Goal: Book appointment/travel/reservation

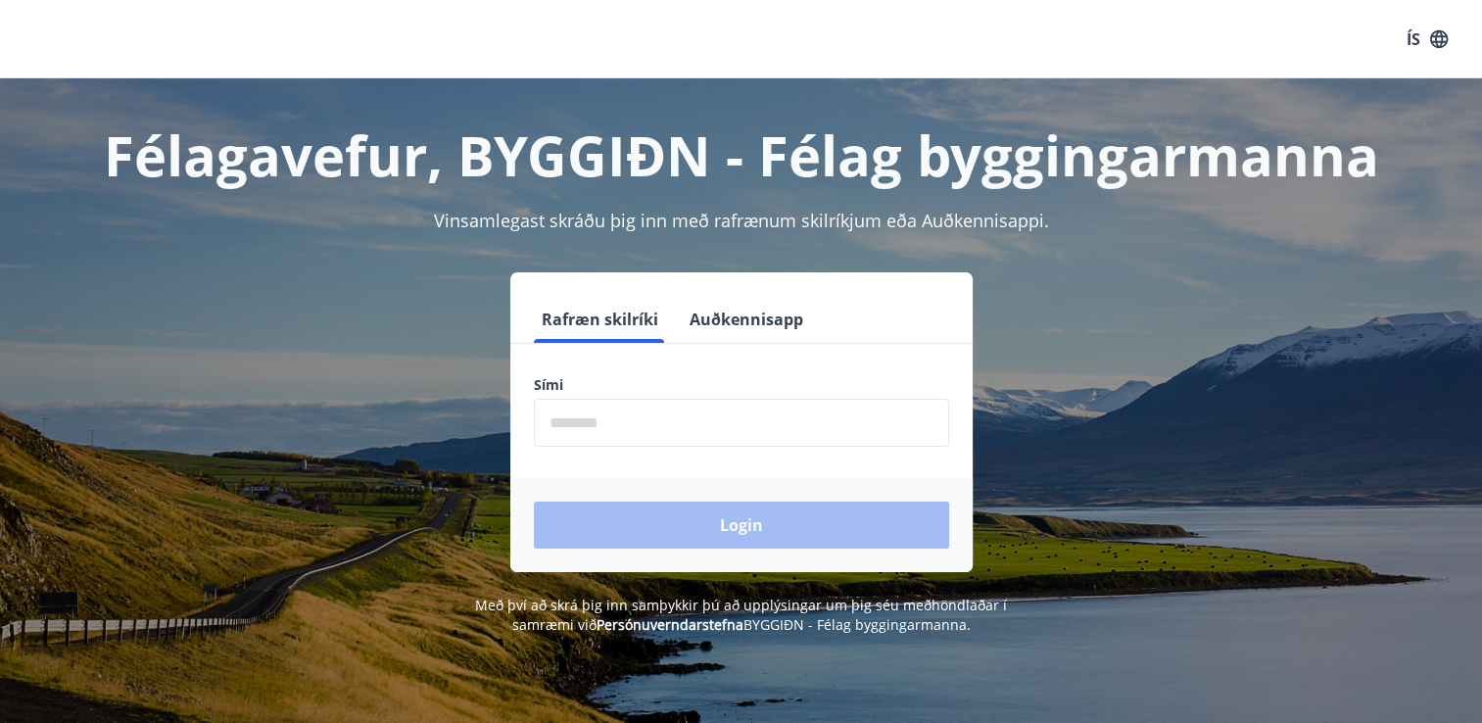
click at [654, 417] on input "phone" at bounding box center [741, 423] width 415 height 48
type input "********"
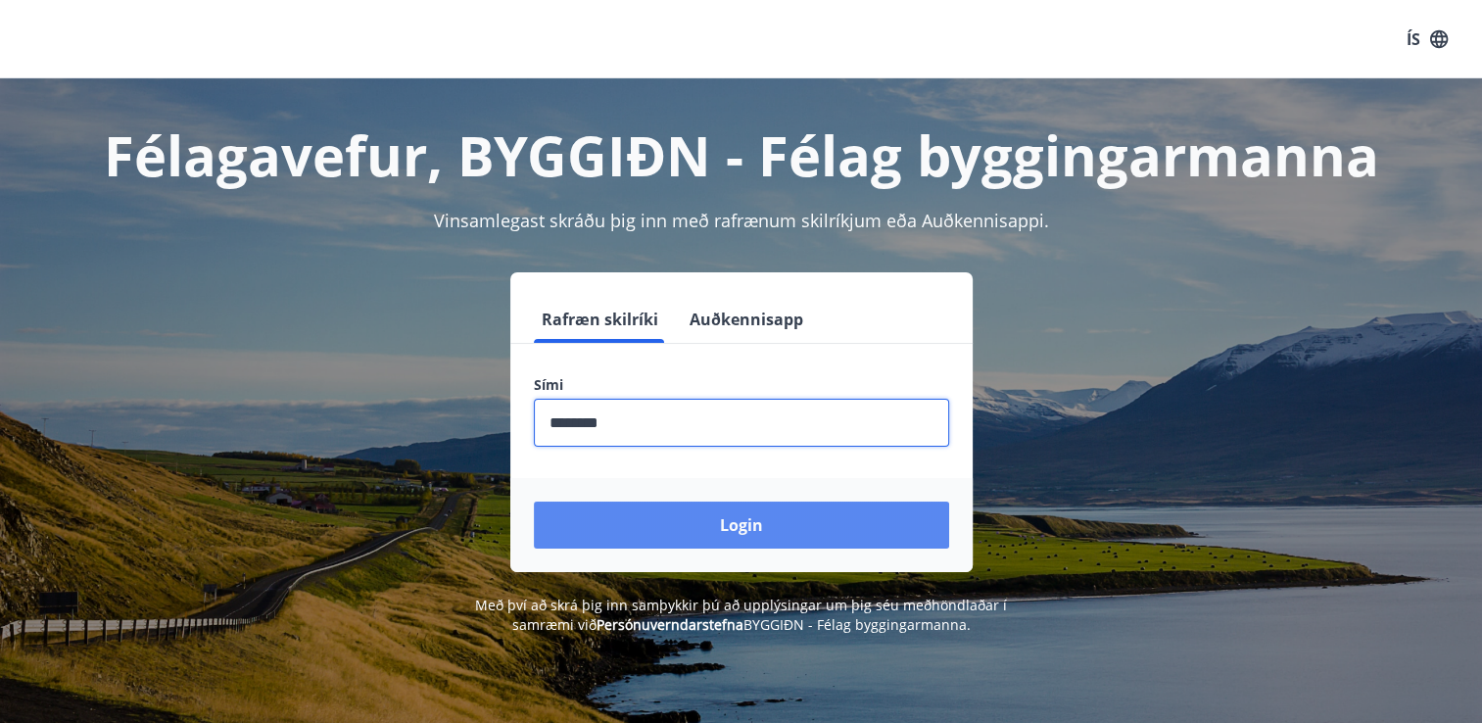
click at [717, 525] on button "Login" at bounding box center [741, 525] width 415 height 47
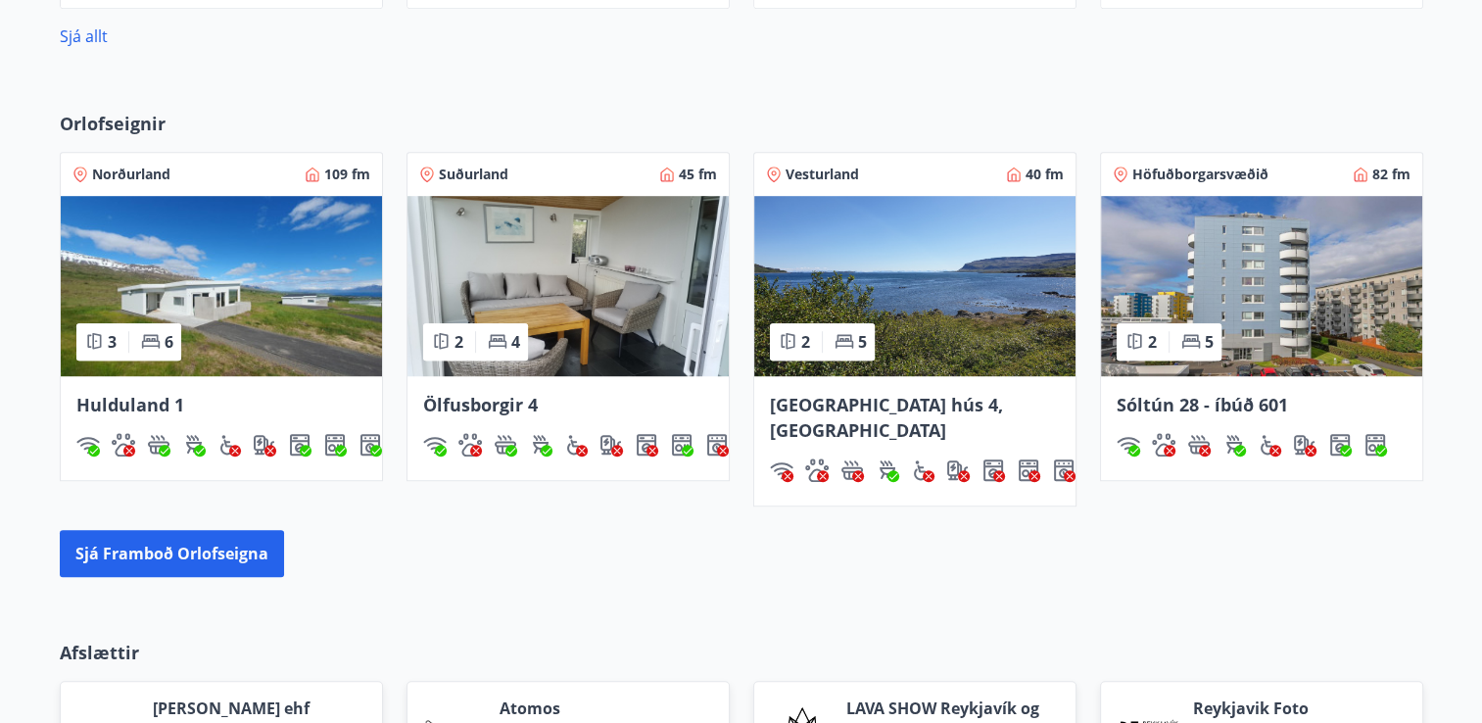
scroll to position [1470, 0]
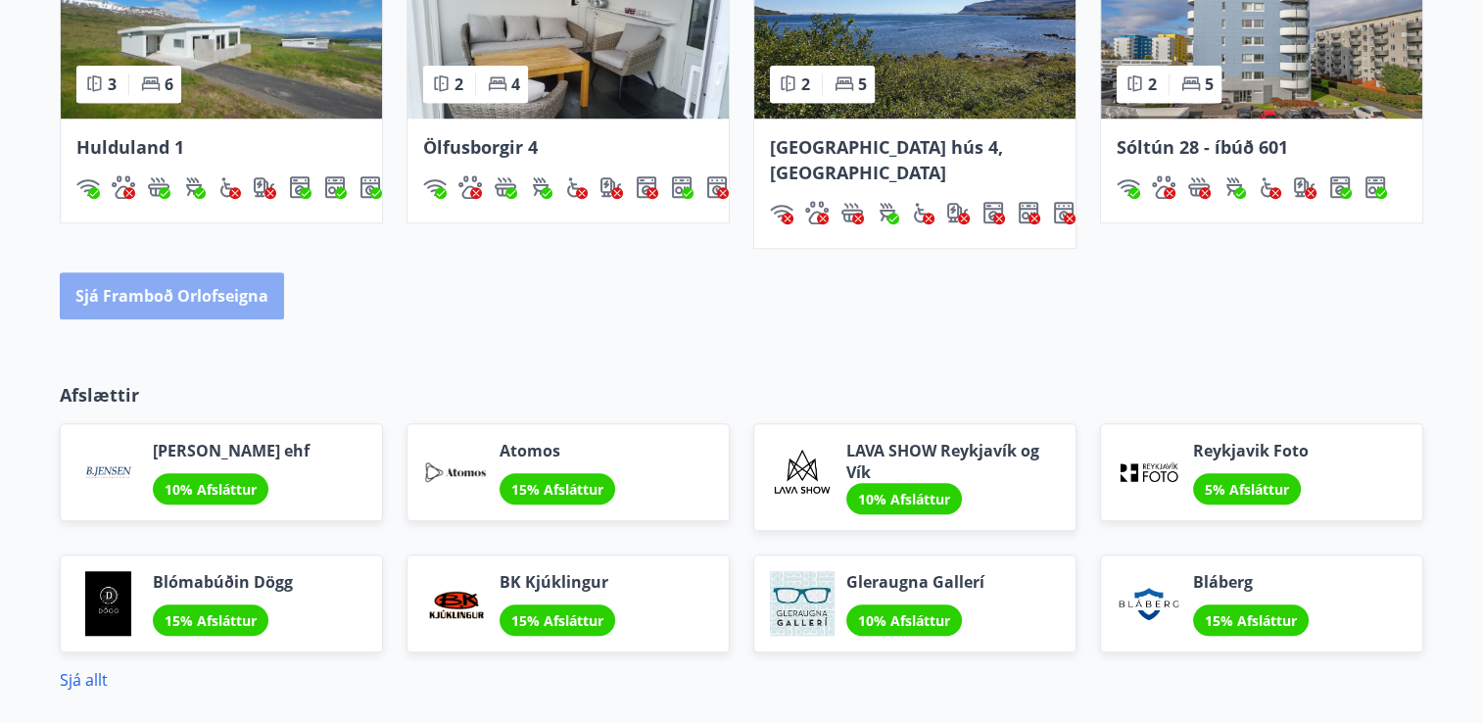
click at [205, 272] on button "Sjá framboð orlofseigna" at bounding box center [172, 295] width 224 height 47
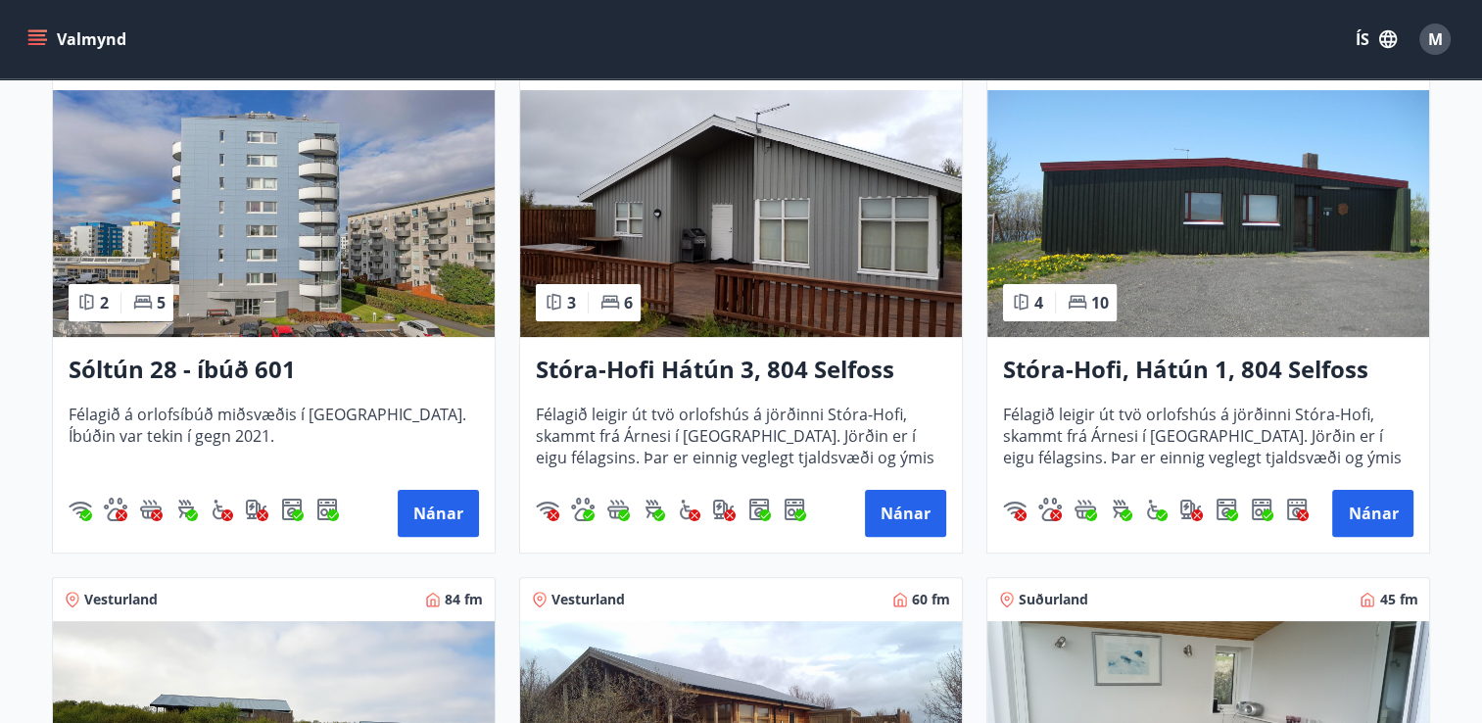
scroll to position [490, 0]
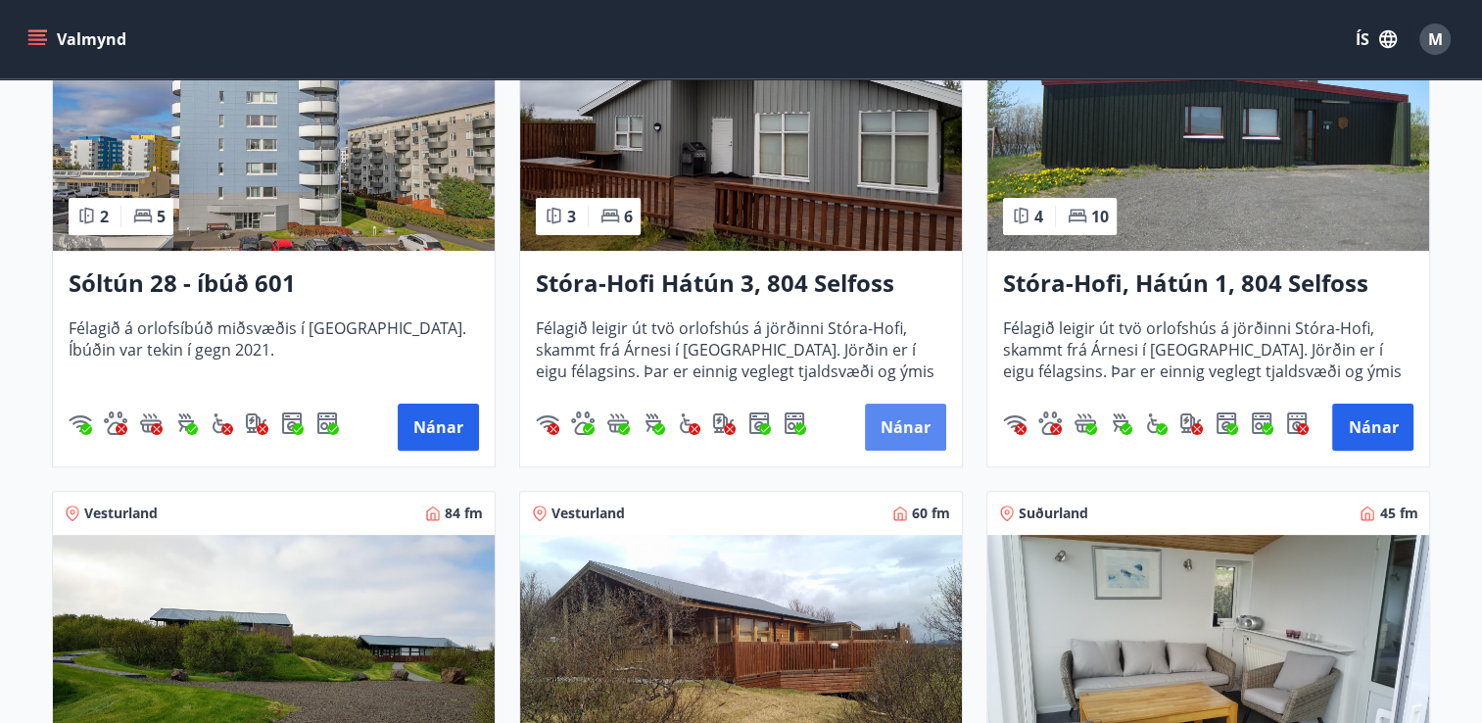
click at [917, 431] on button "Nánar" at bounding box center [905, 427] width 81 height 47
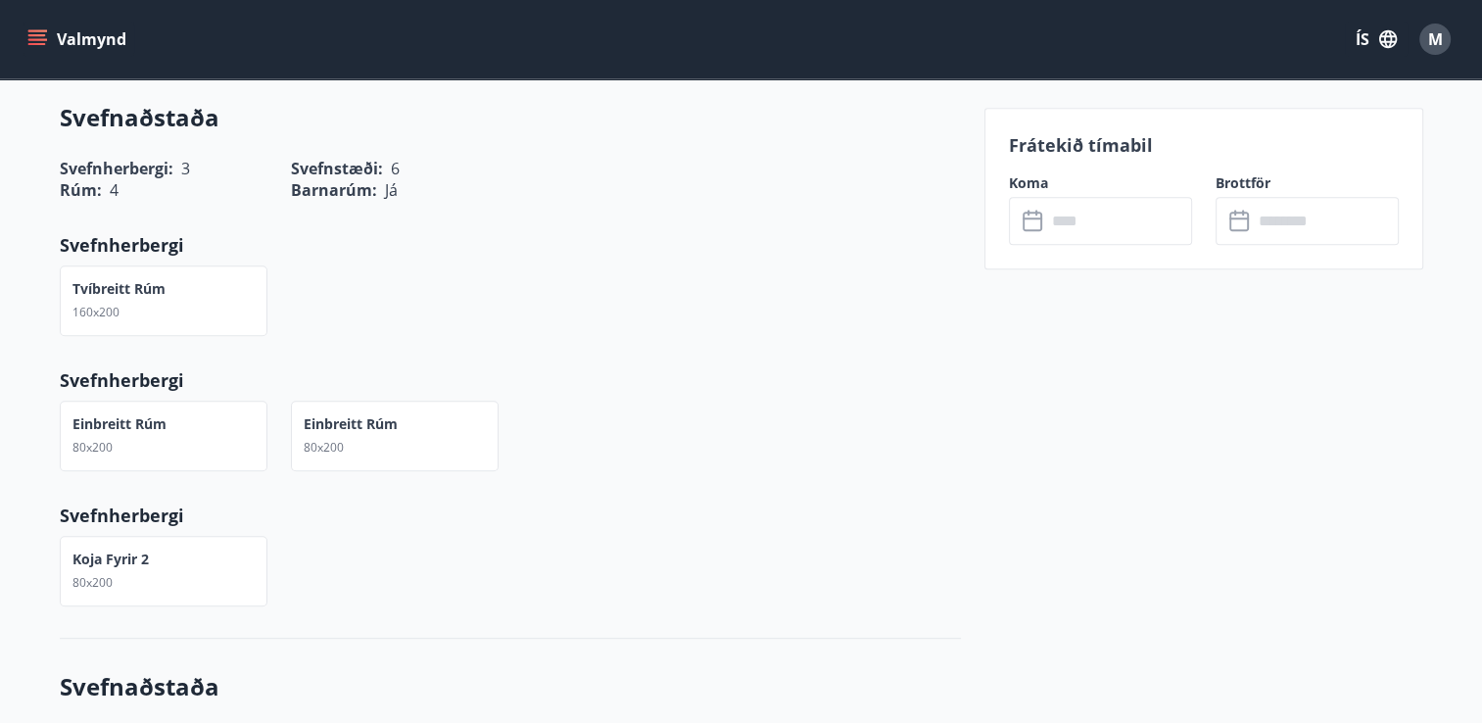
scroll to position [980, 0]
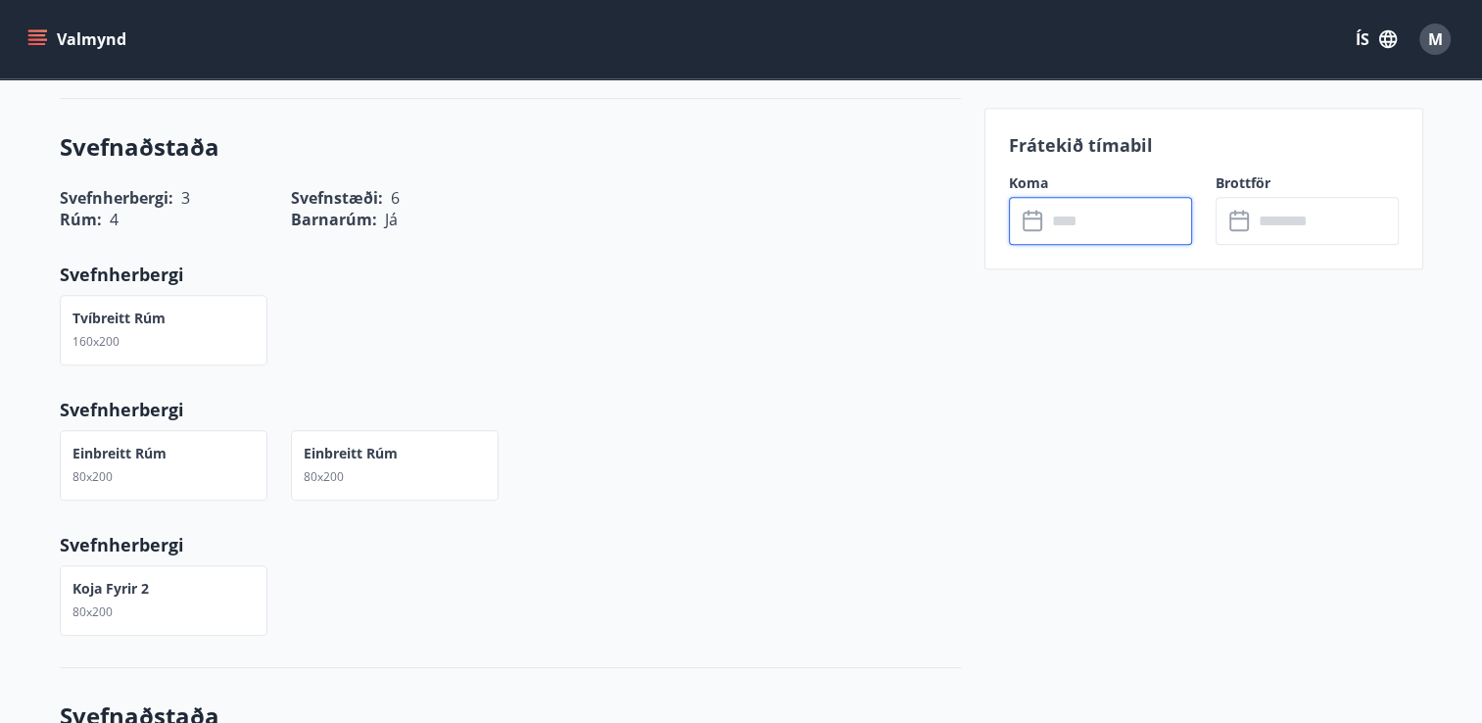
click at [1047, 226] on input "text" at bounding box center [1119, 221] width 146 height 48
click at [1042, 216] on icon at bounding box center [1035, 222] width 24 height 24
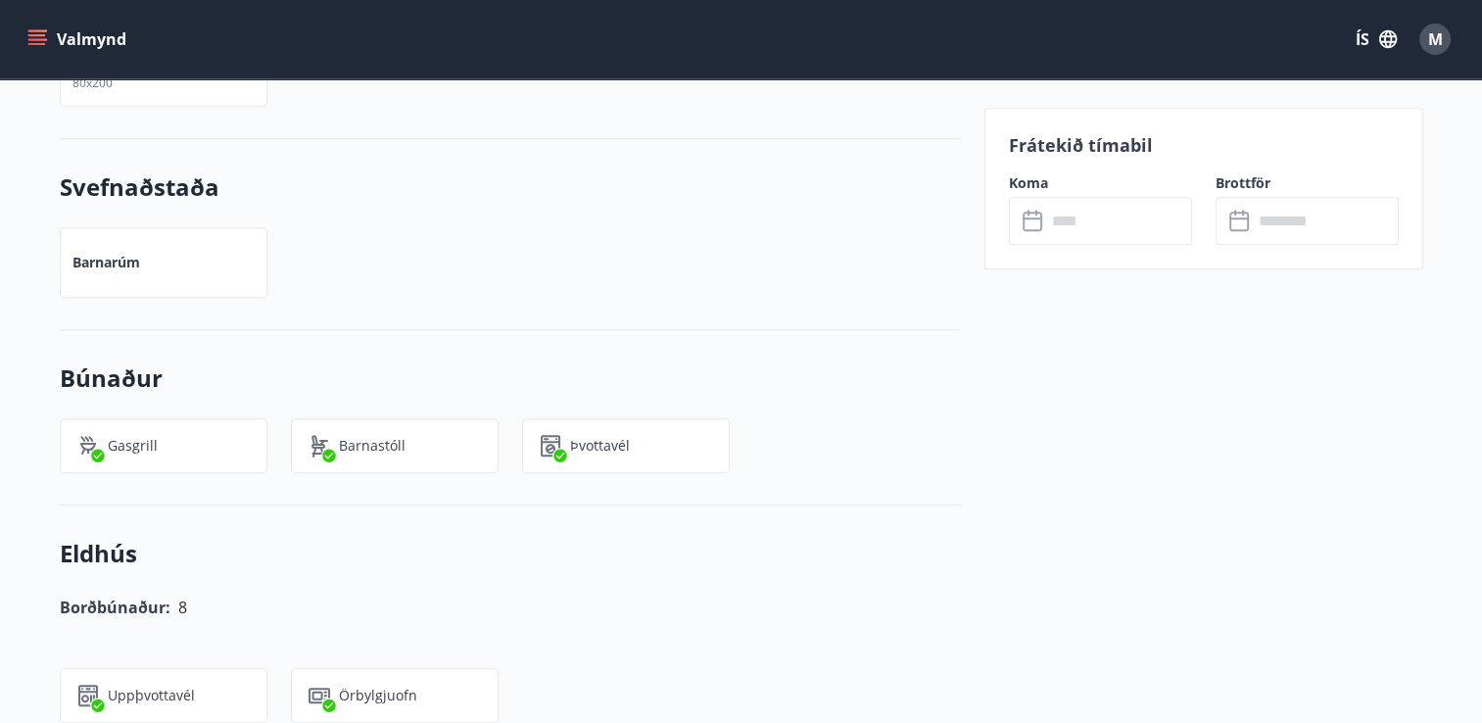
scroll to position [1274, 0]
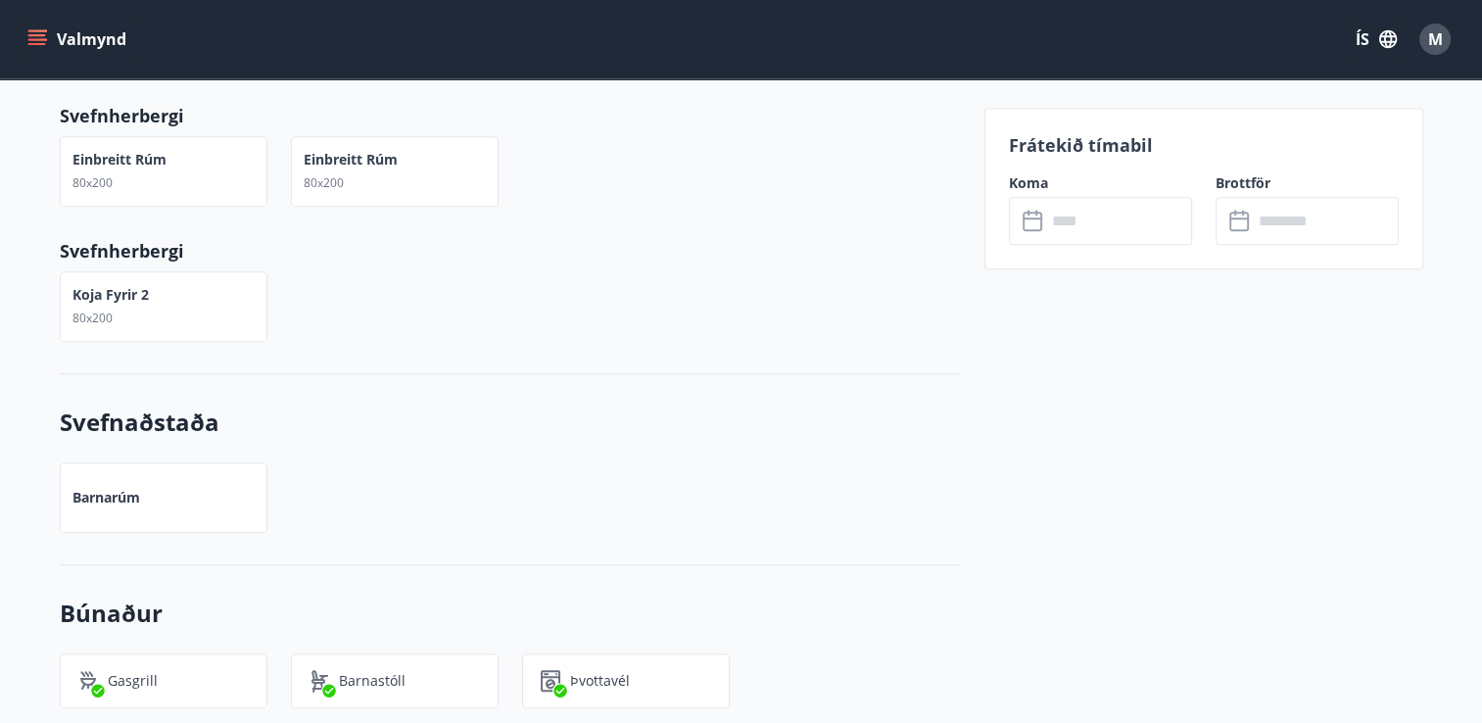
click at [1085, 229] on input "text" at bounding box center [1119, 221] width 146 height 48
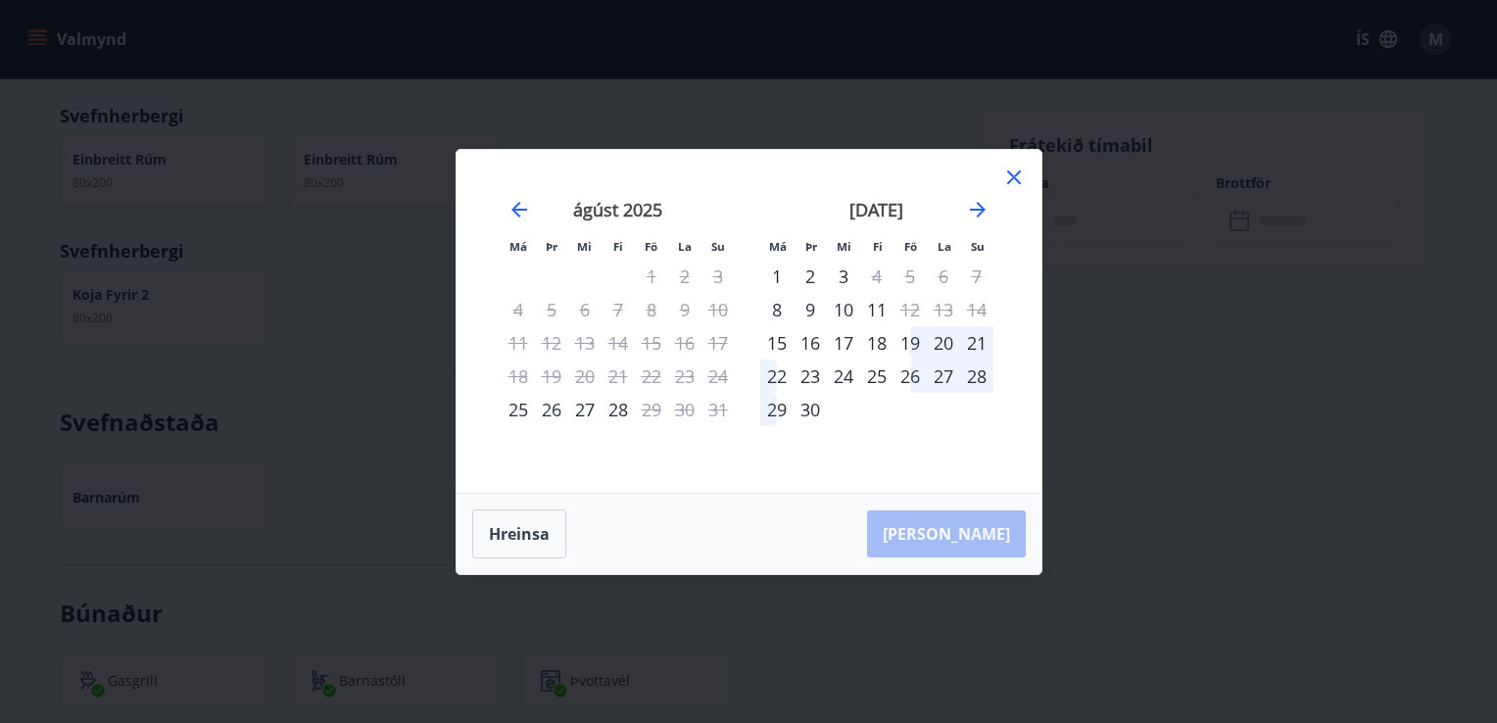
drag, startPoint x: 1009, startPoint y: 179, endPoint x: 925, endPoint y: 308, distance: 153.5
click at [1011, 179] on icon at bounding box center [1014, 178] width 24 height 24
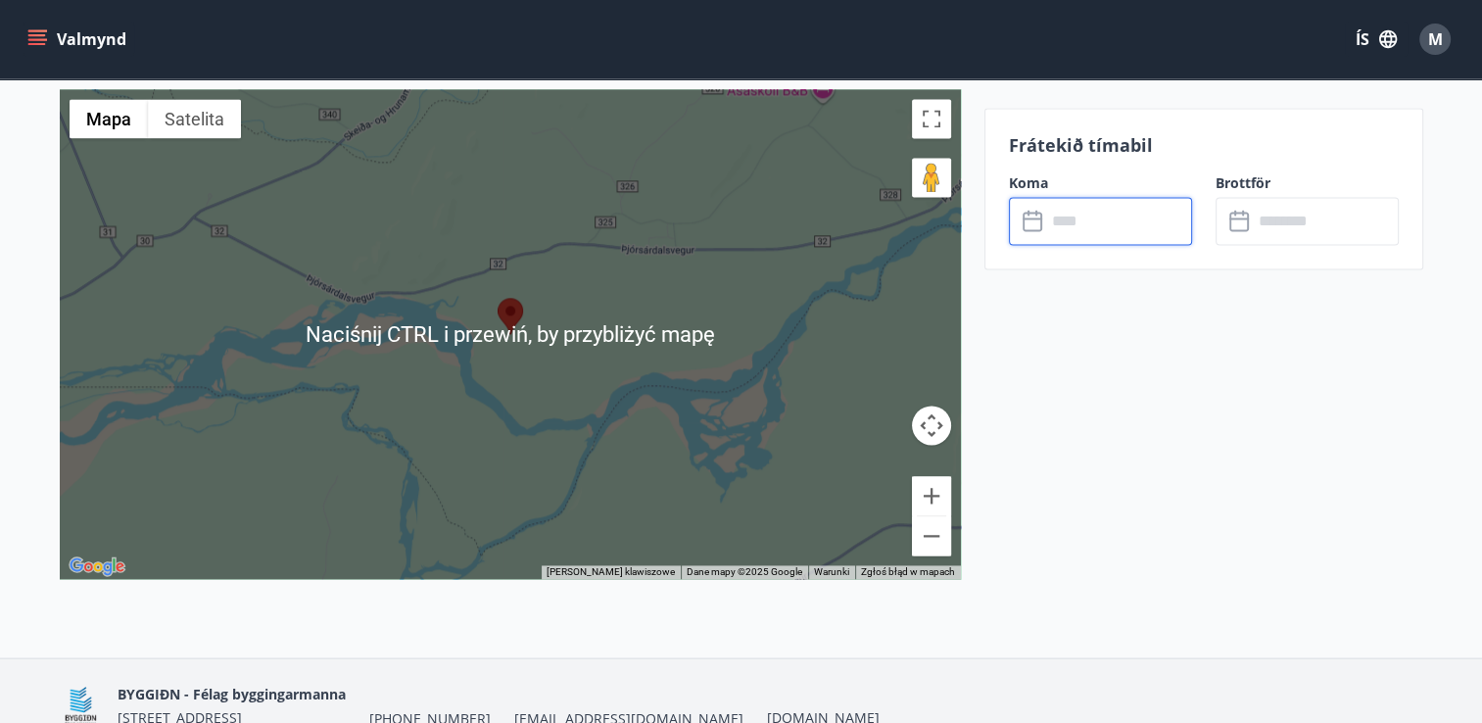
scroll to position [2841, 0]
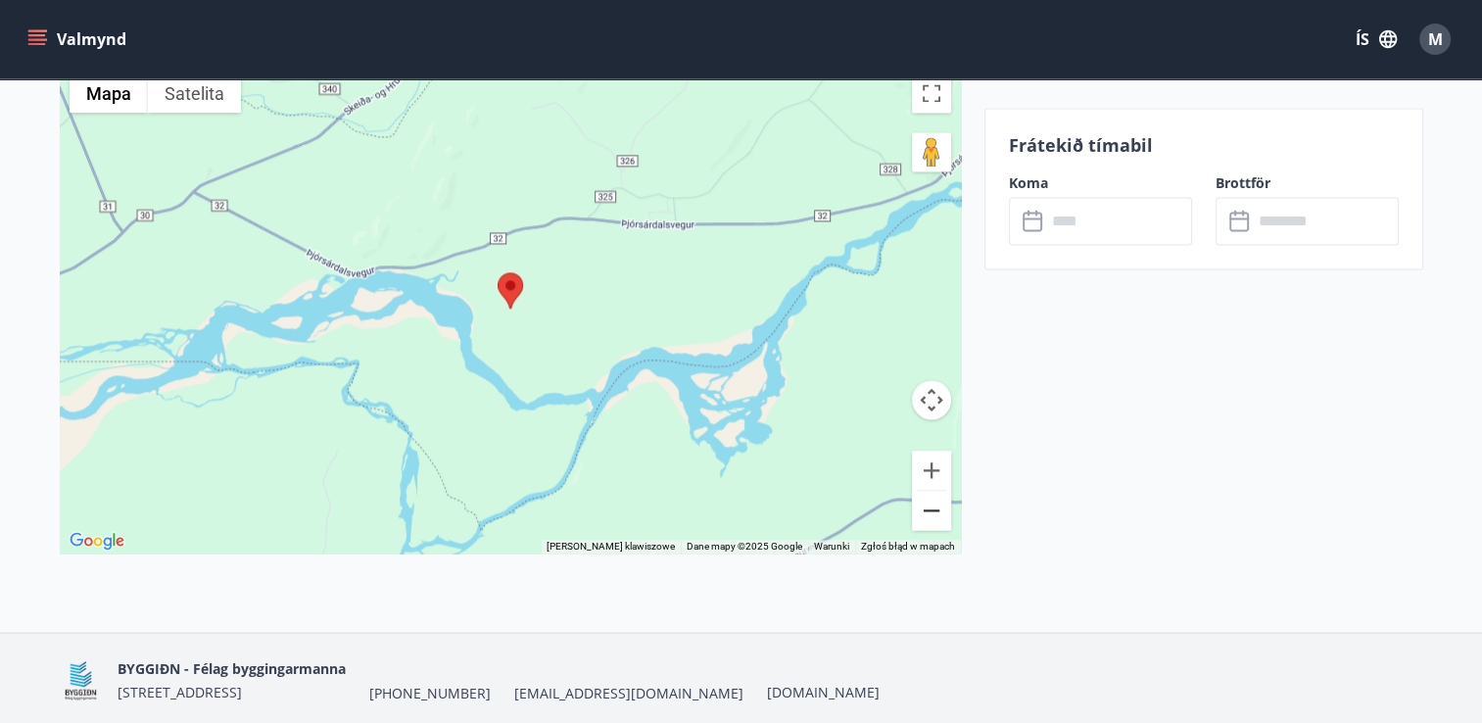
click at [927, 508] on button "Pomniejsz" at bounding box center [931, 510] width 39 height 39
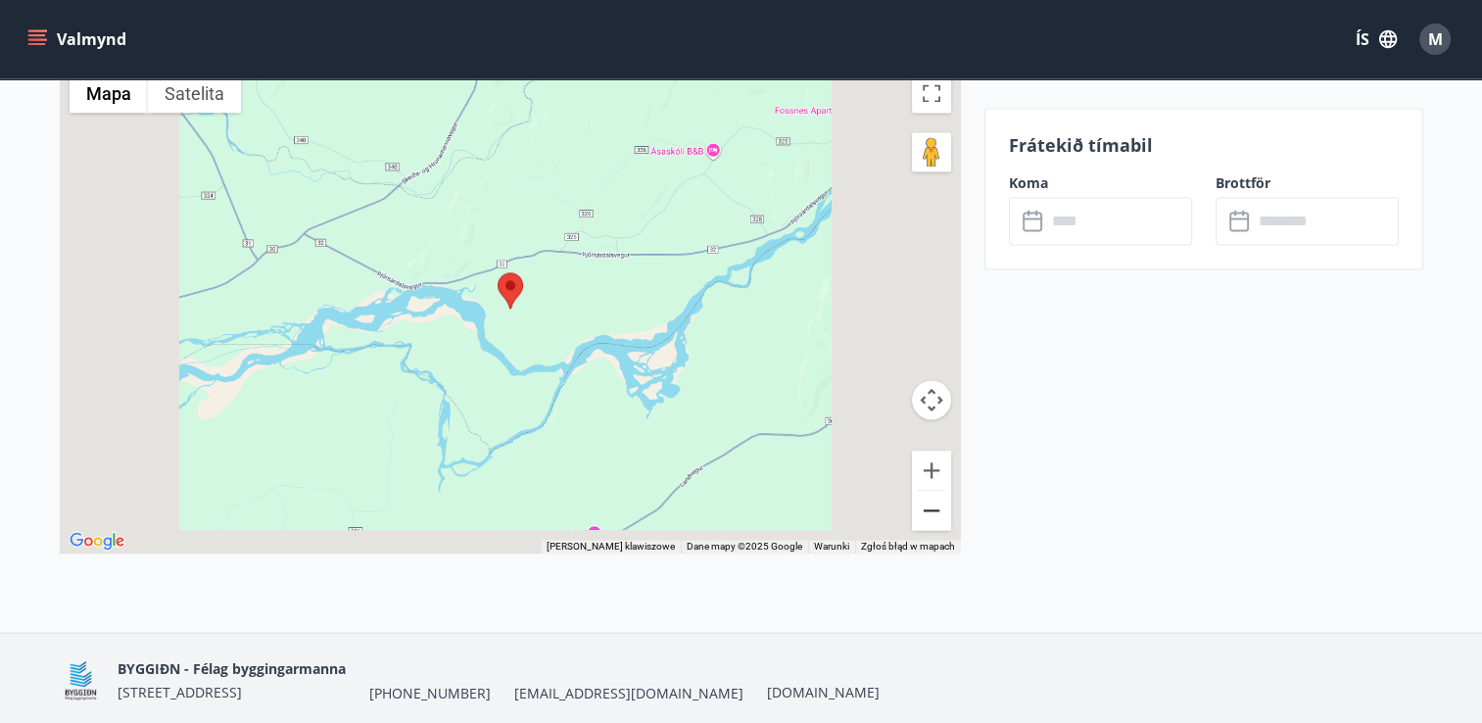
click at [927, 508] on button "Pomniejsz" at bounding box center [931, 510] width 39 height 39
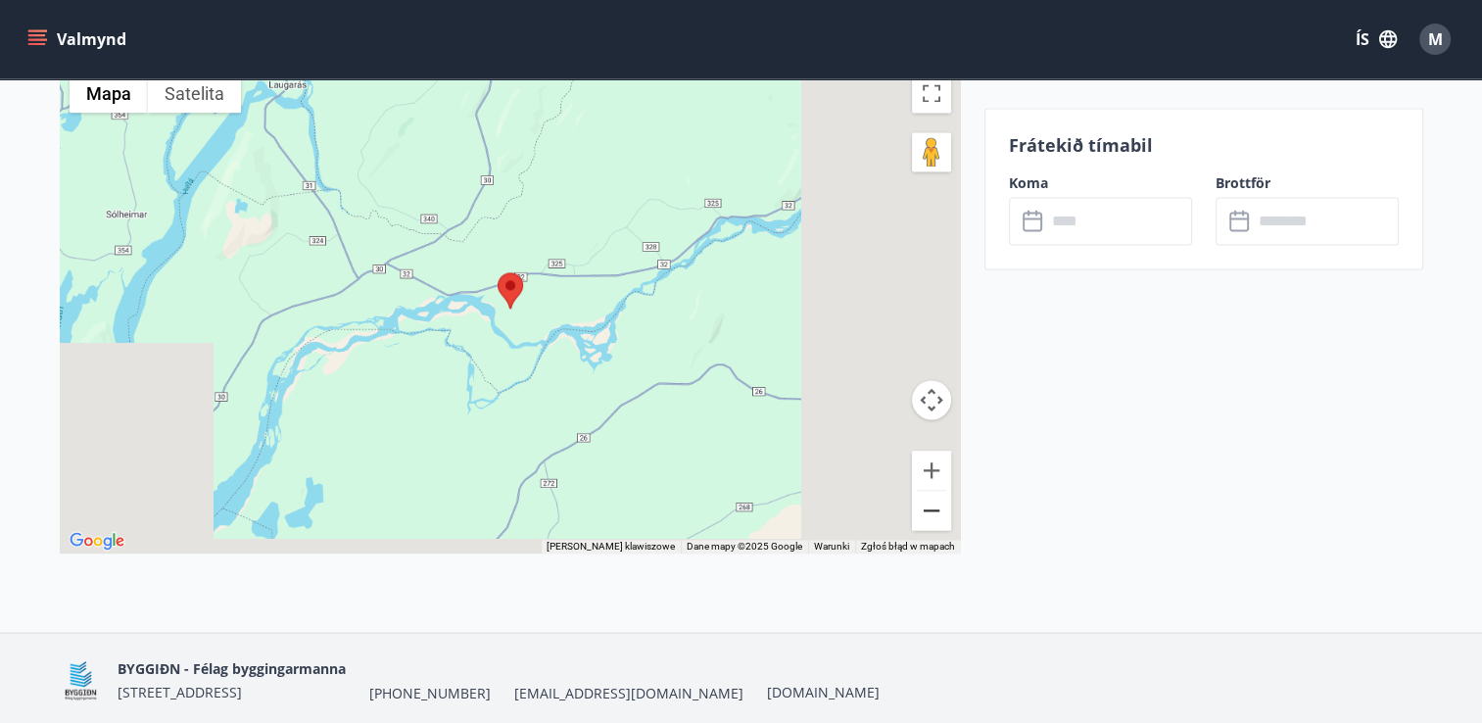
click at [929, 508] on button "Pomniejsz" at bounding box center [931, 510] width 39 height 39
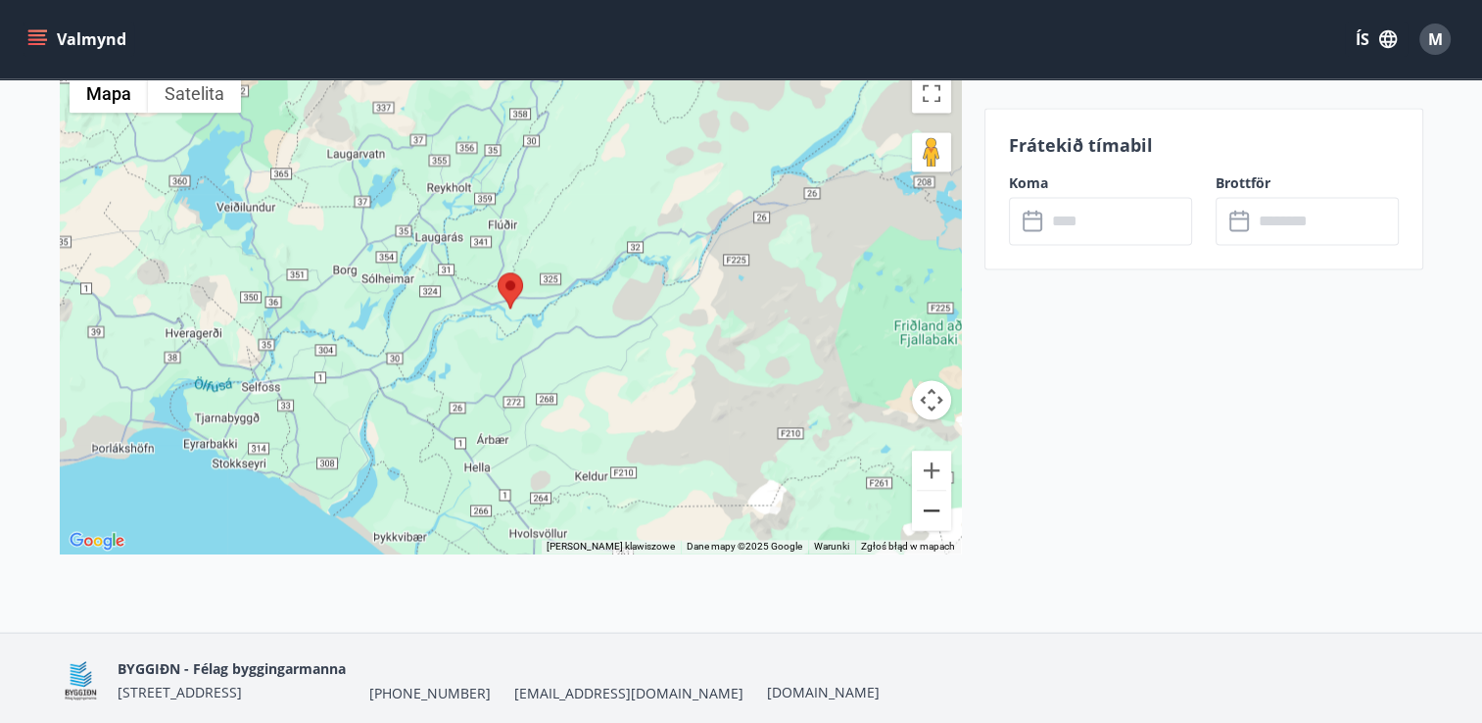
click at [928, 508] on button "Pomniejsz" at bounding box center [931, 510] width 39 height 39
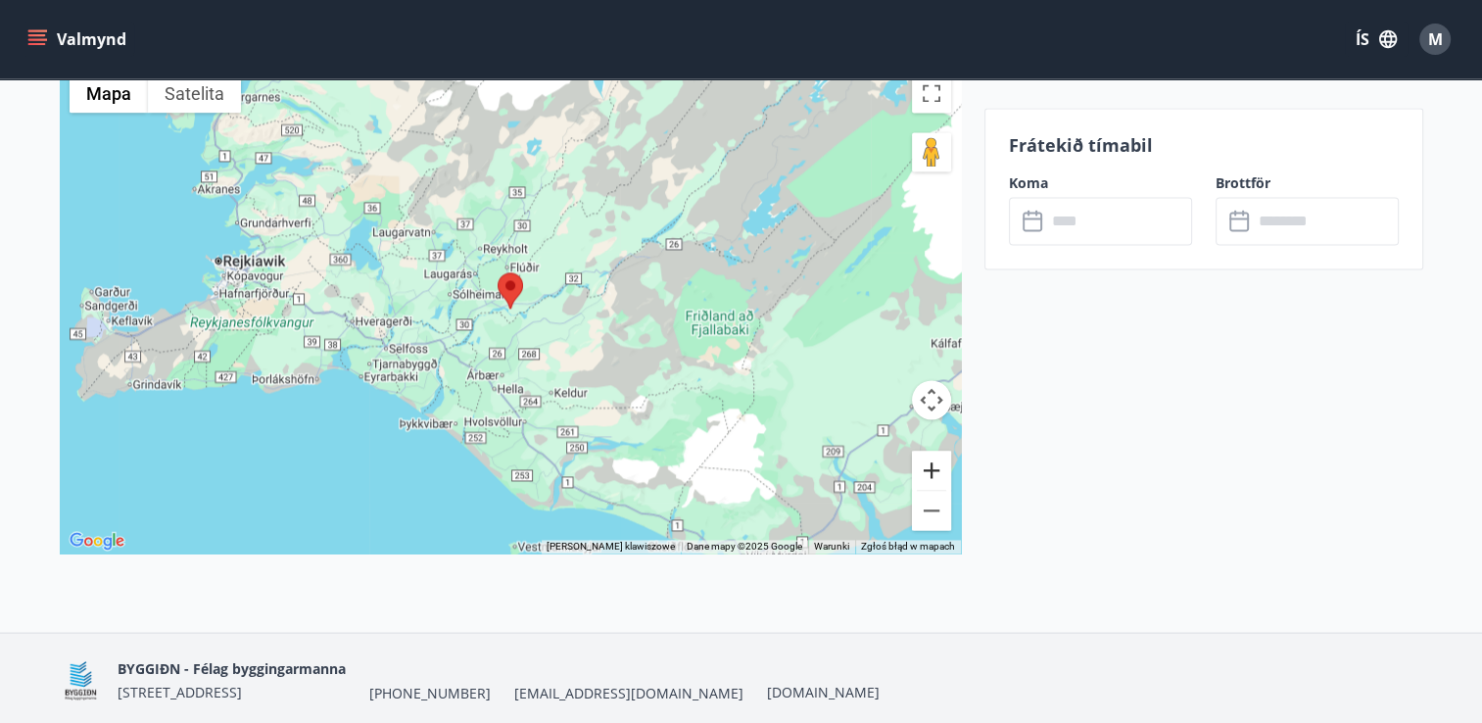
click at [938, 466] on button "Powiększ" at bounding box center [931, 470] width 39 height 39
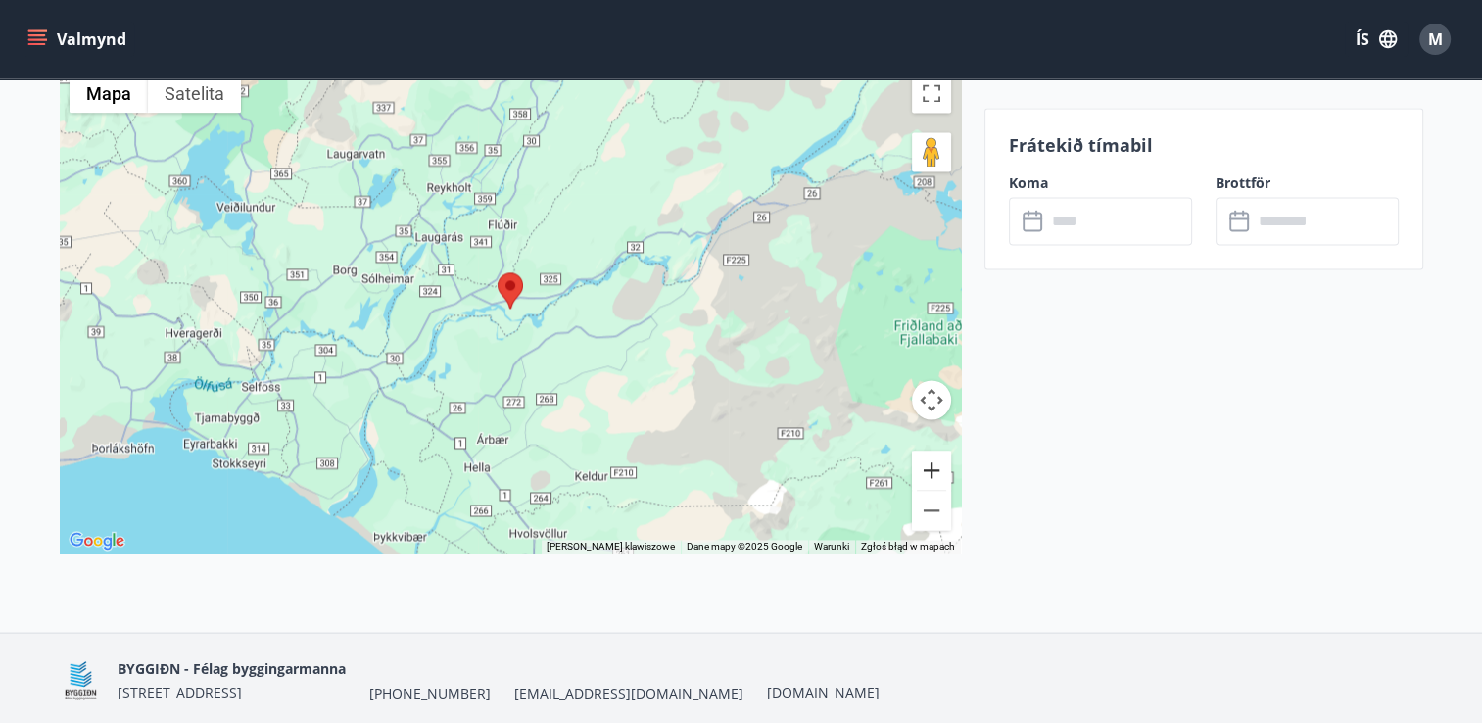
click at [938, 466] on button "Powiększ" at bounding box center [931, 470] width 39 height 39
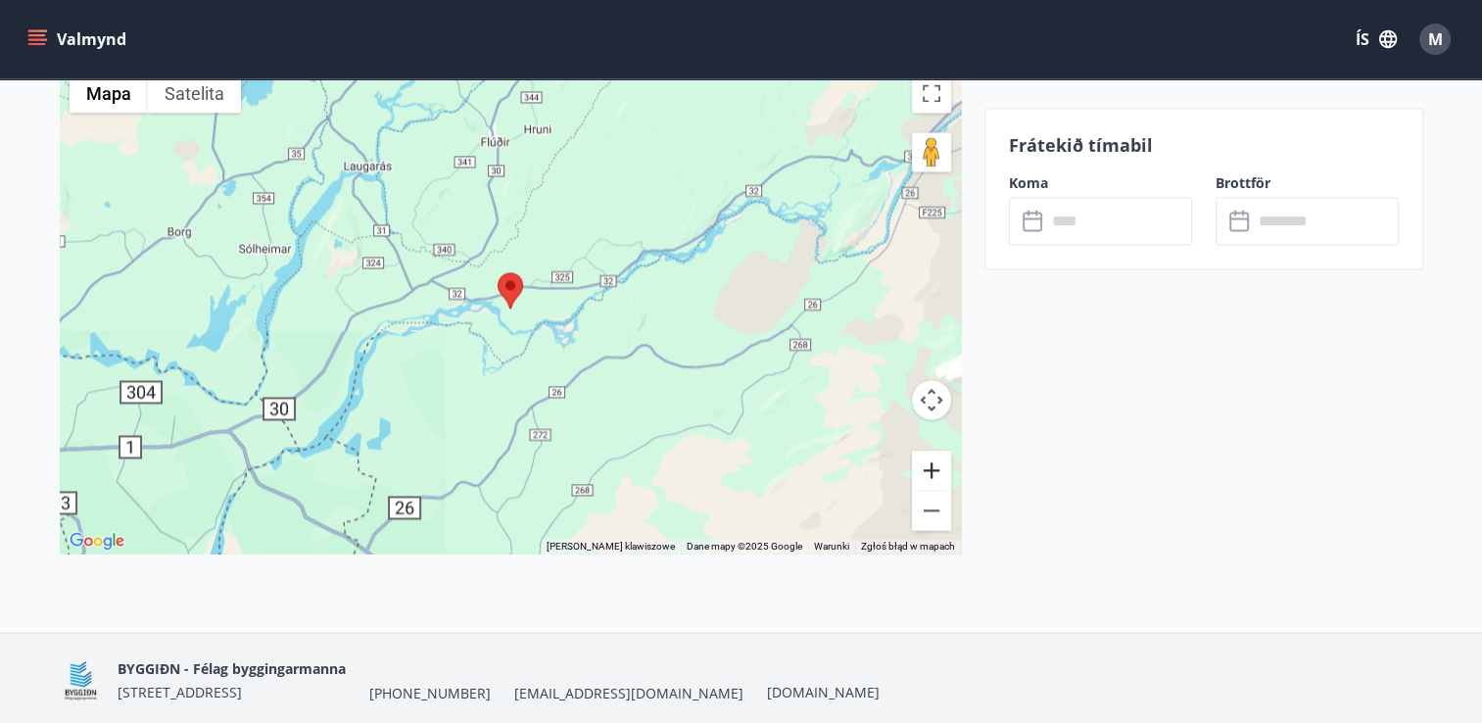
click at [937, 464] on button "Powiększ" at bounding box center [931, 470] width 39 height 39
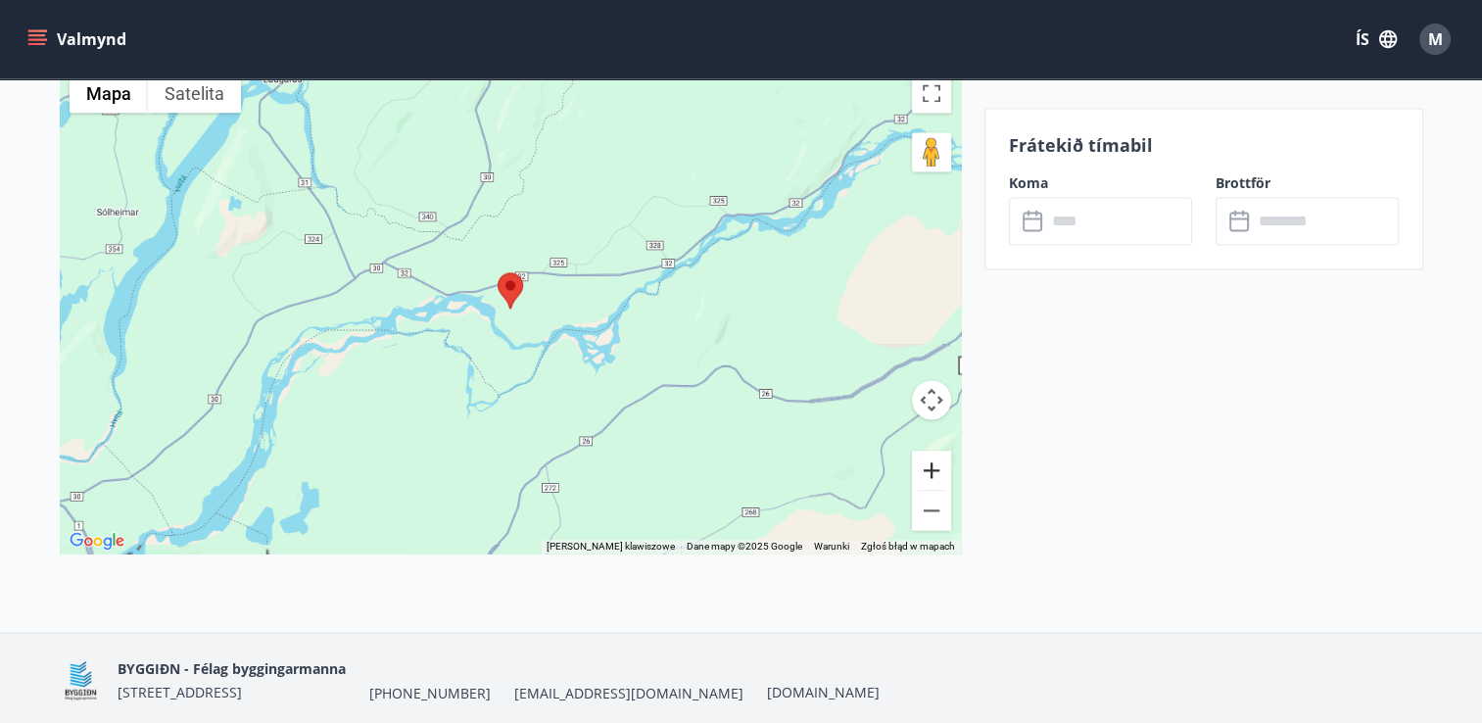
click at [937, 464] on button "Powiększ" at bounding box center [931, 470] width 39 height 39
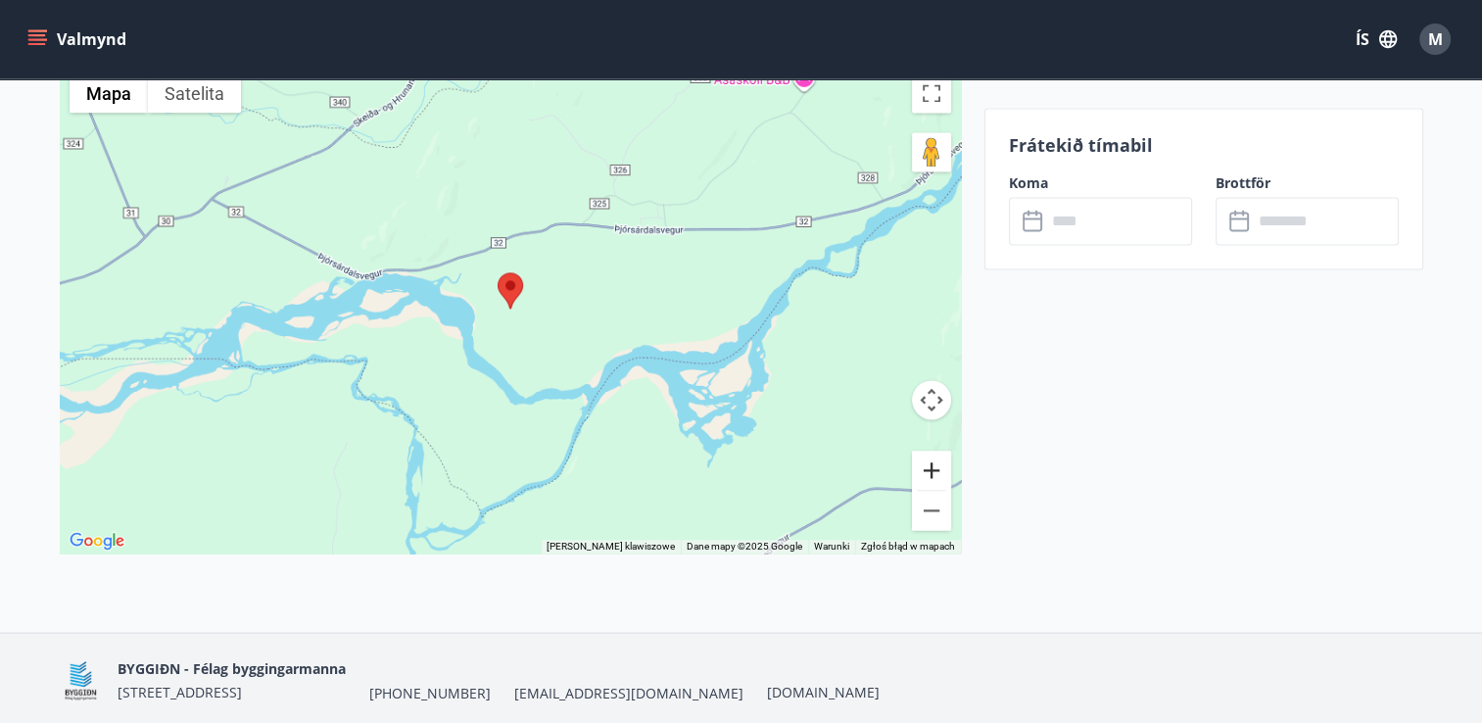
click at [937, 464] on button "Powiększ" at bounding box center [931, 470] width 39 height 39
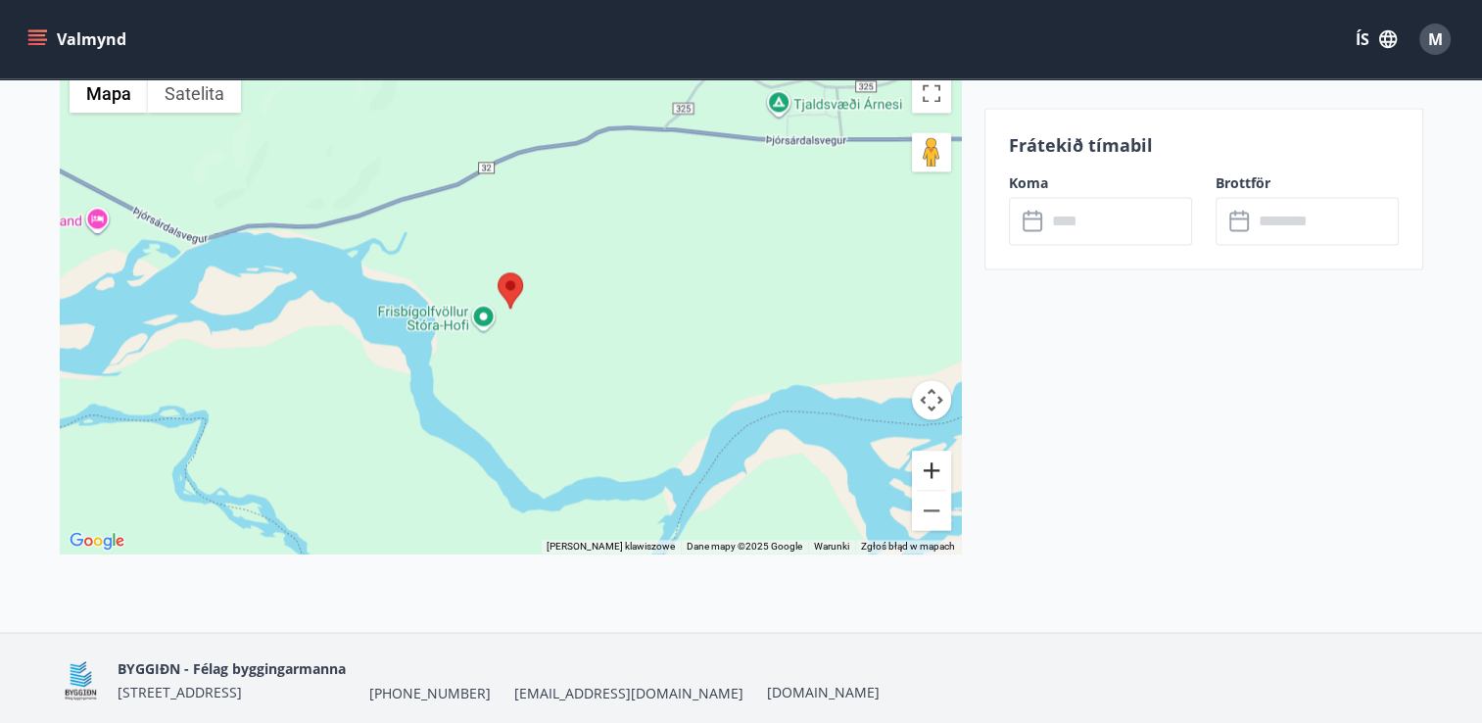
click at [937, 464] on button "Powiększ" at bounding box center [931, 470] width 39 height 39
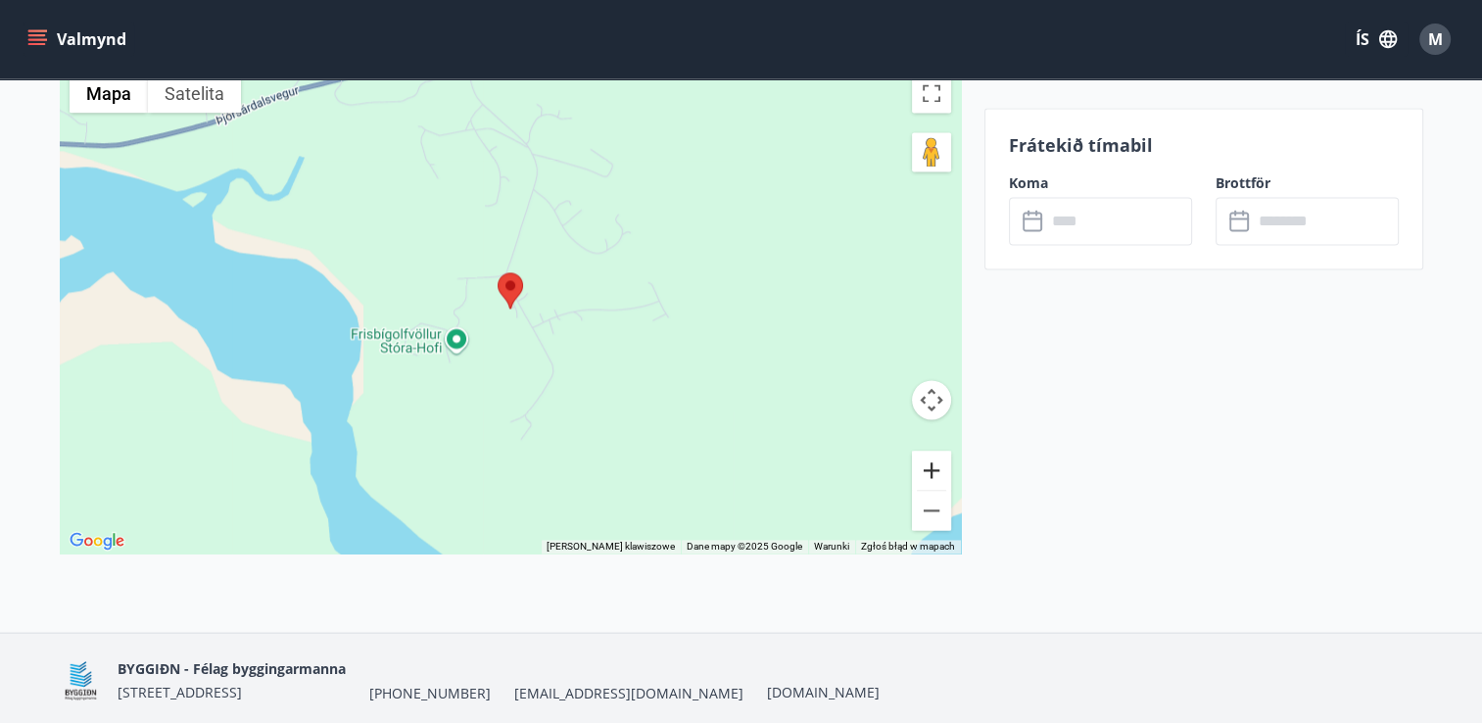
click at [937, 463] on button "Powiększ" at bounding box center [931, 470] width 39 height 39
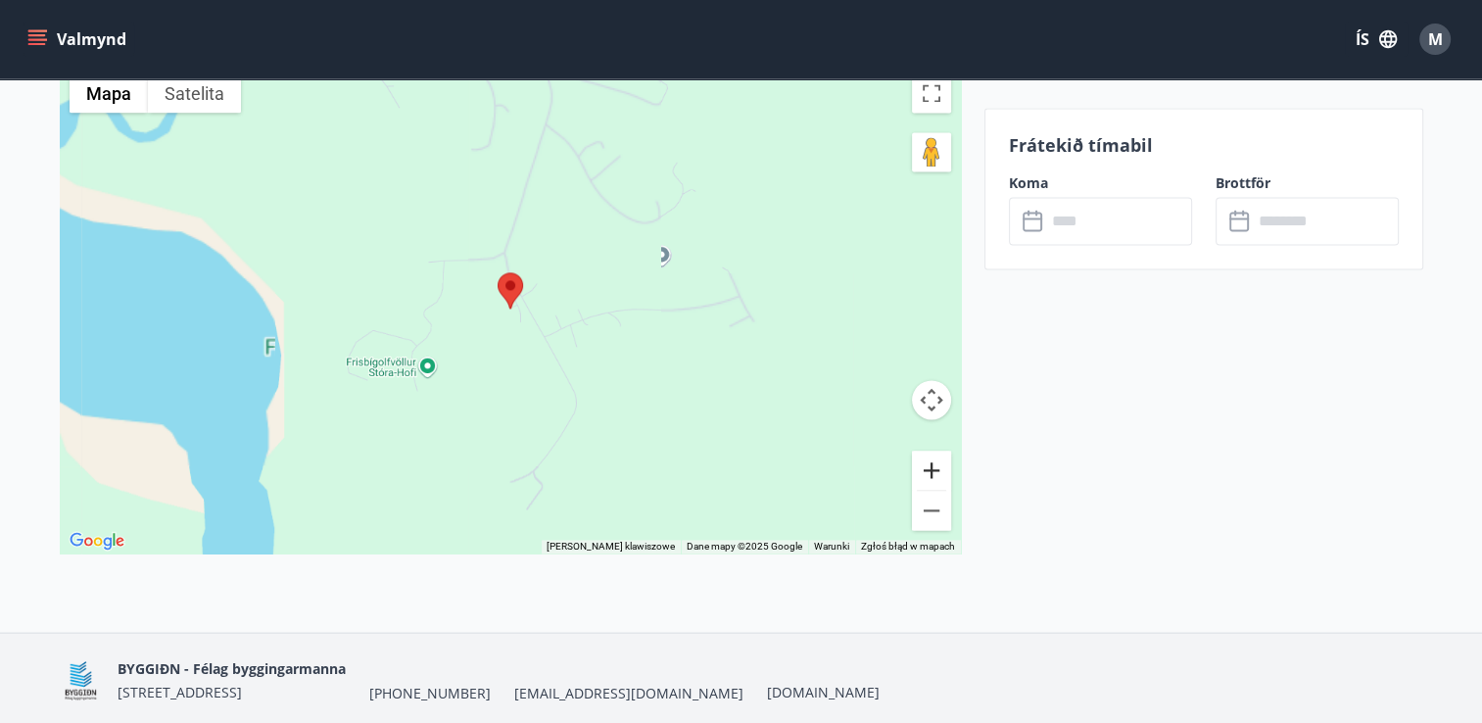
click at [937, 463] on button "Powiększ" at bounding box center [931, 470] width 39 height 39
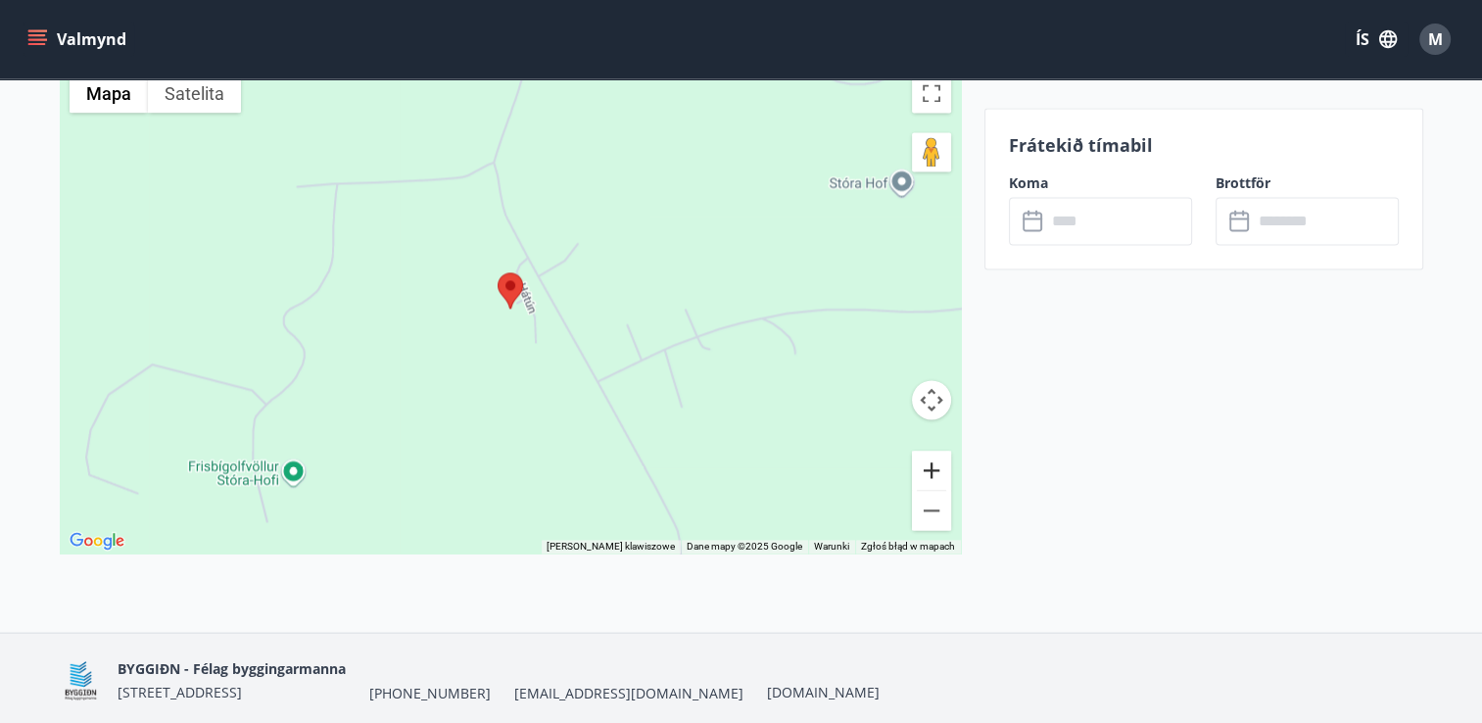
click at [937, 462] on button "Powiększ" at bounding box center [931, 470] width 39 height 39
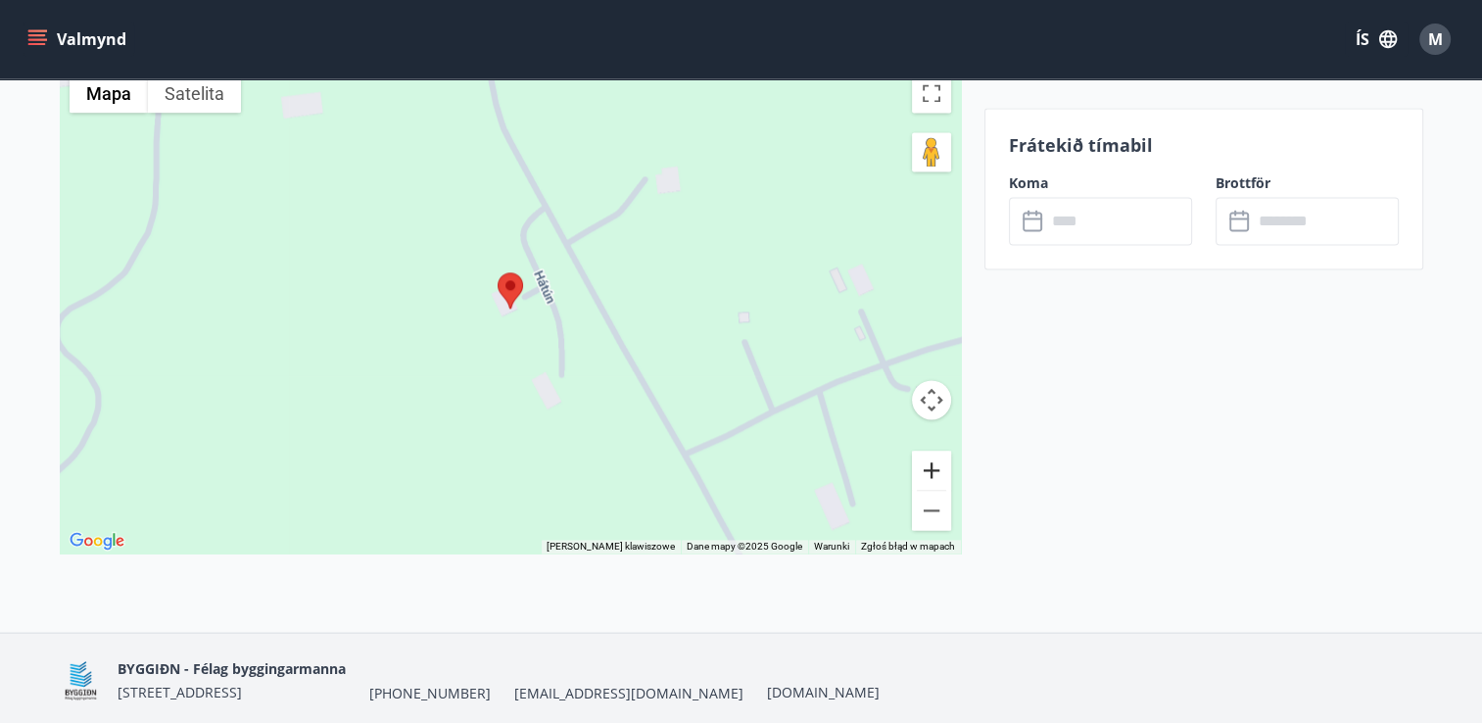
click at [937, 462] on button "Powiększ" at bounding box center [931, 470] width 39 height 39
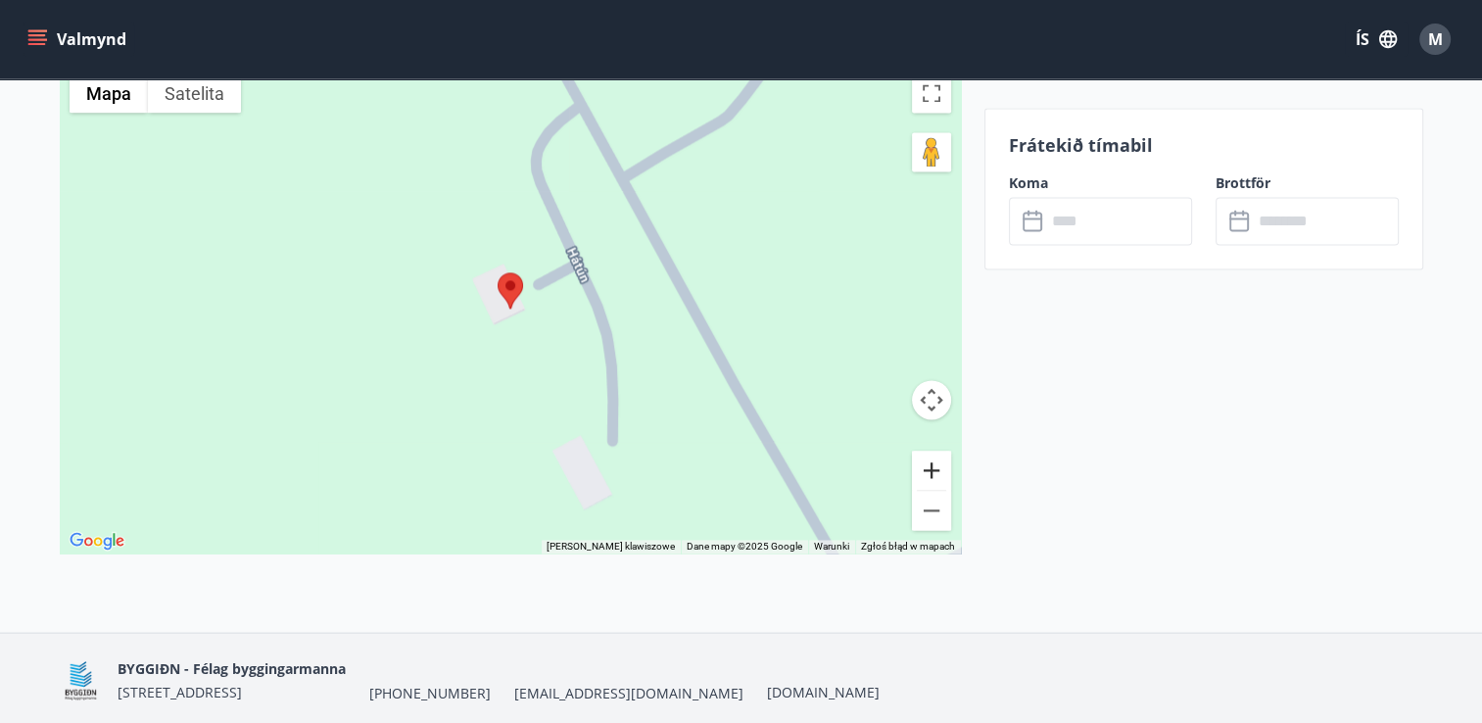
click at [937, 462] on button "Powiększ" at bounding box center [931, 470] width 39 height 39
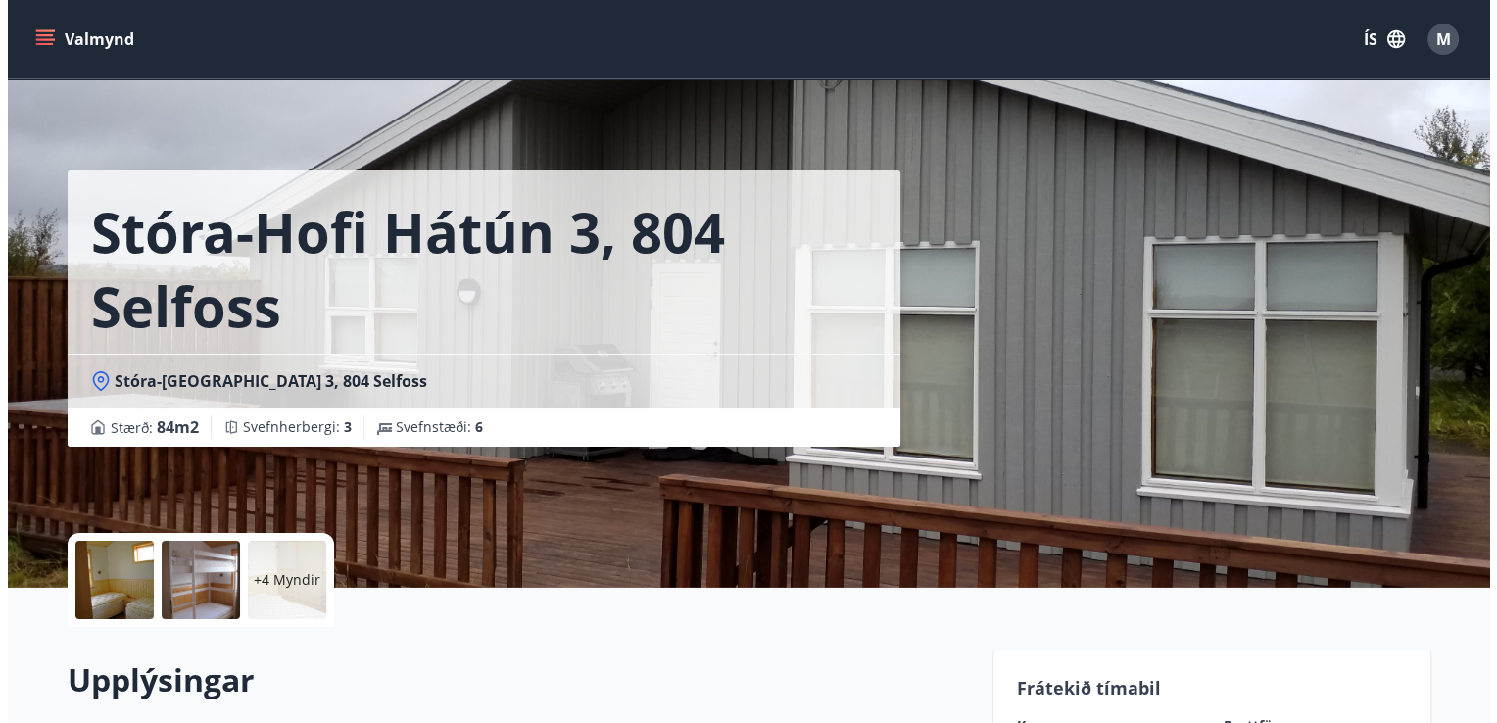
scroll to position [98, 0]
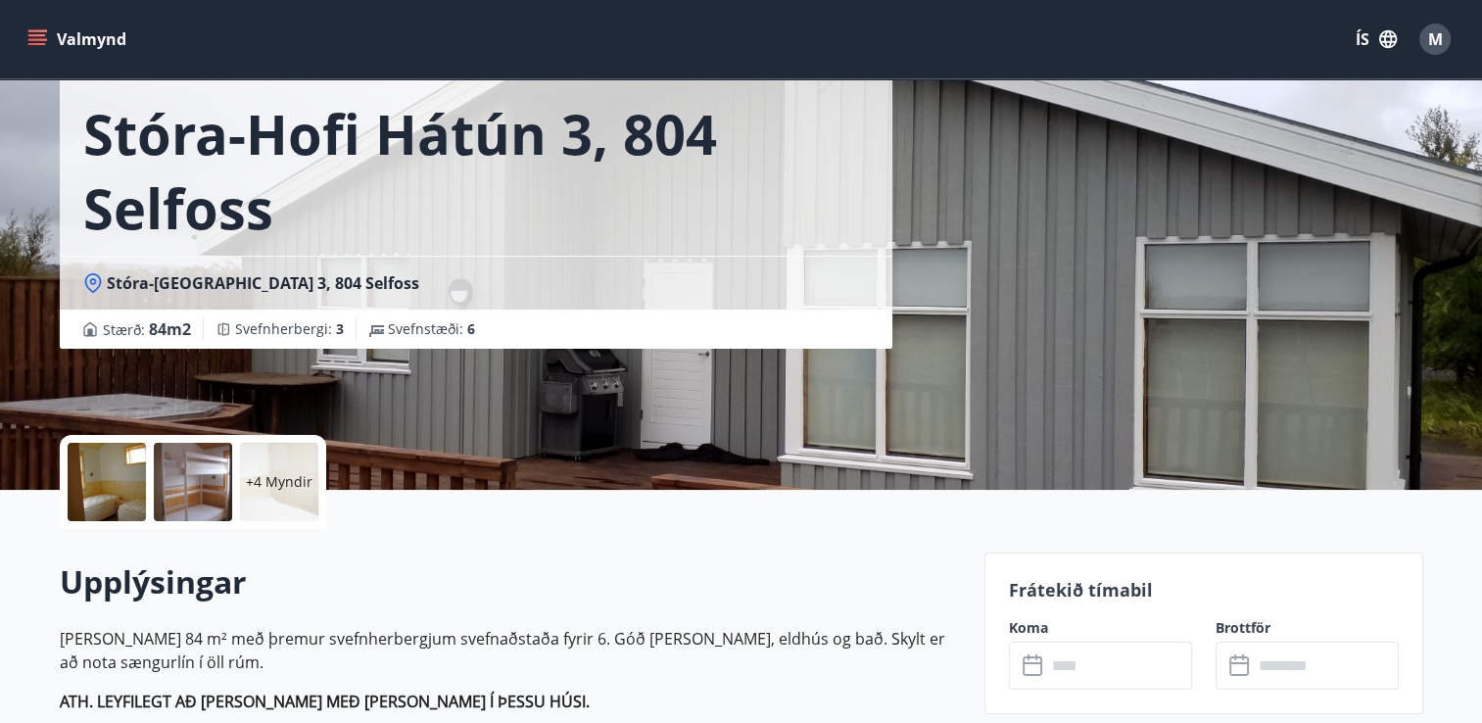
click at [102, 458] on div at bounding box center [107, 482] width 78 height 78
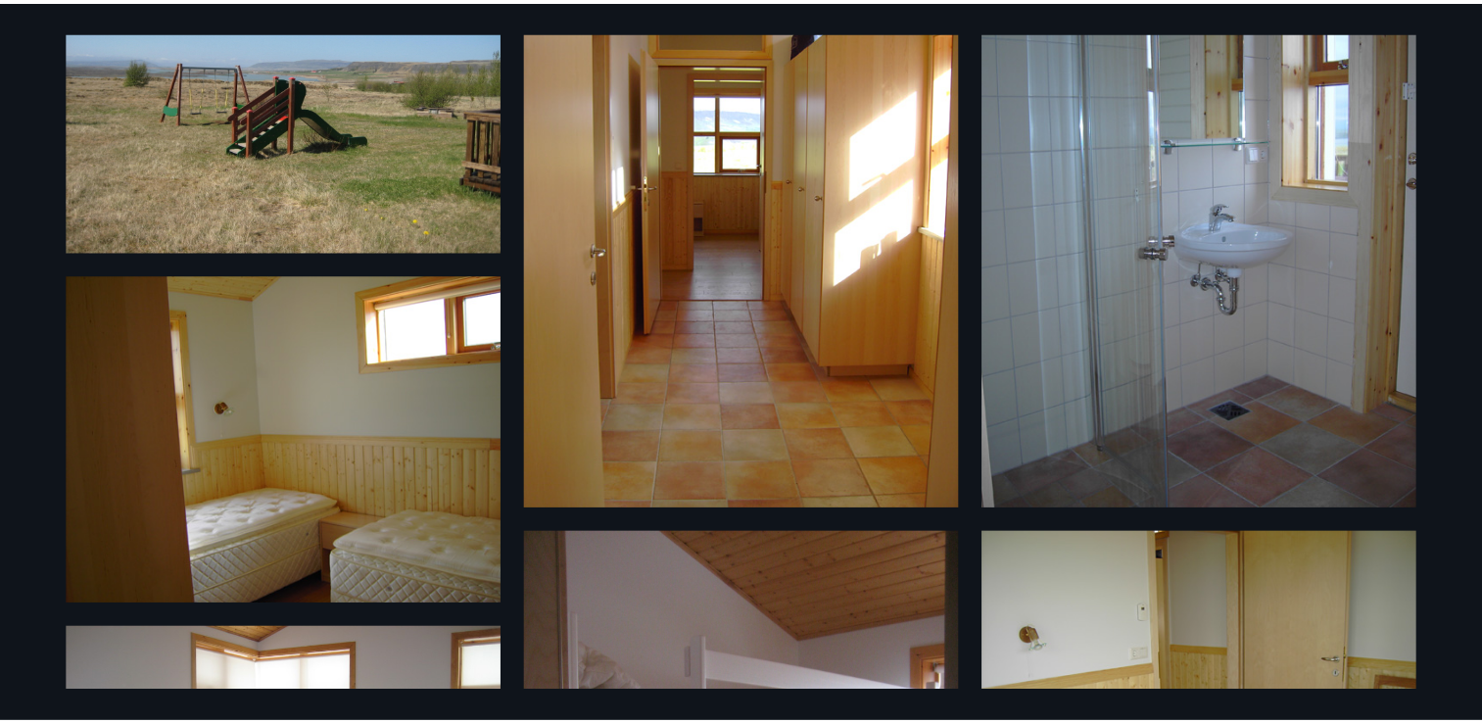
scroll to position [0, 0]
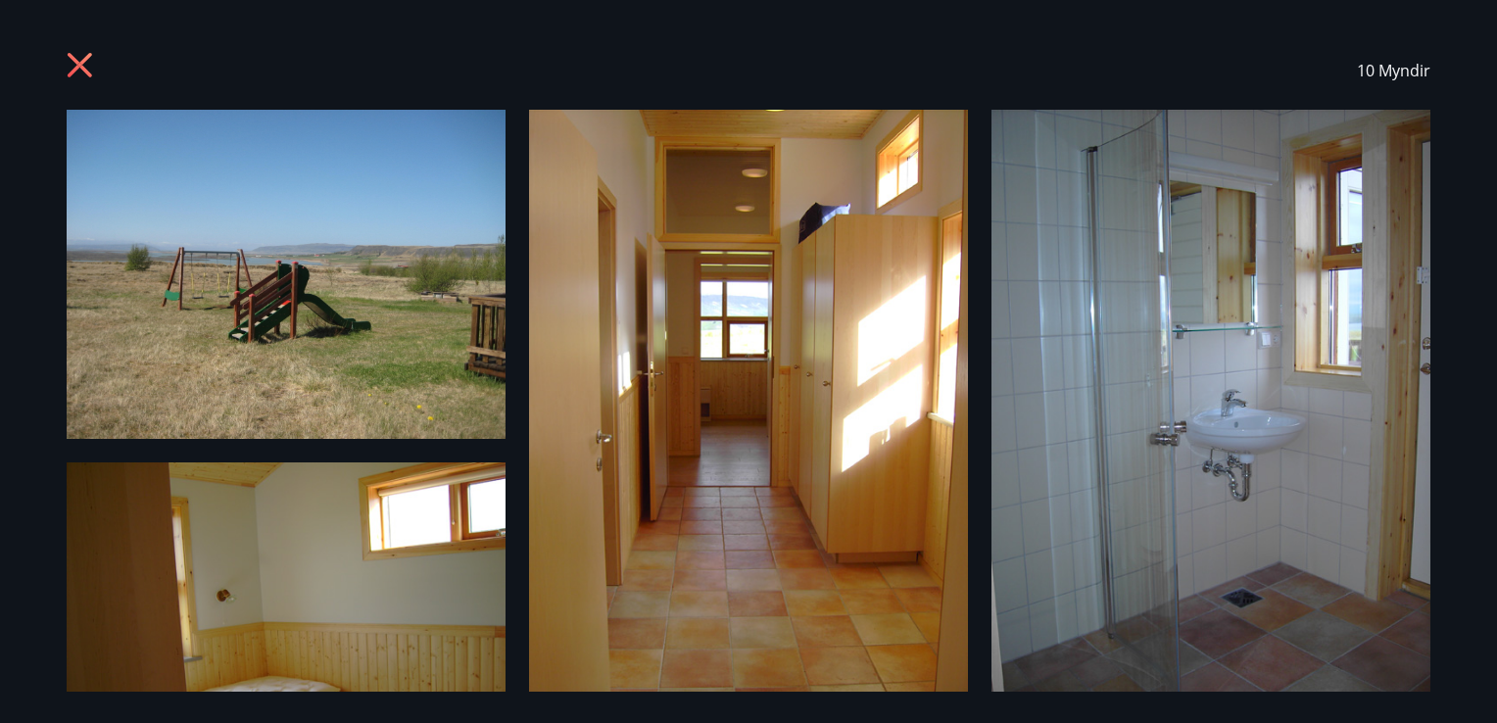
click at [85, 61] on icon at bounding box center [82, 67] width 31 height 31
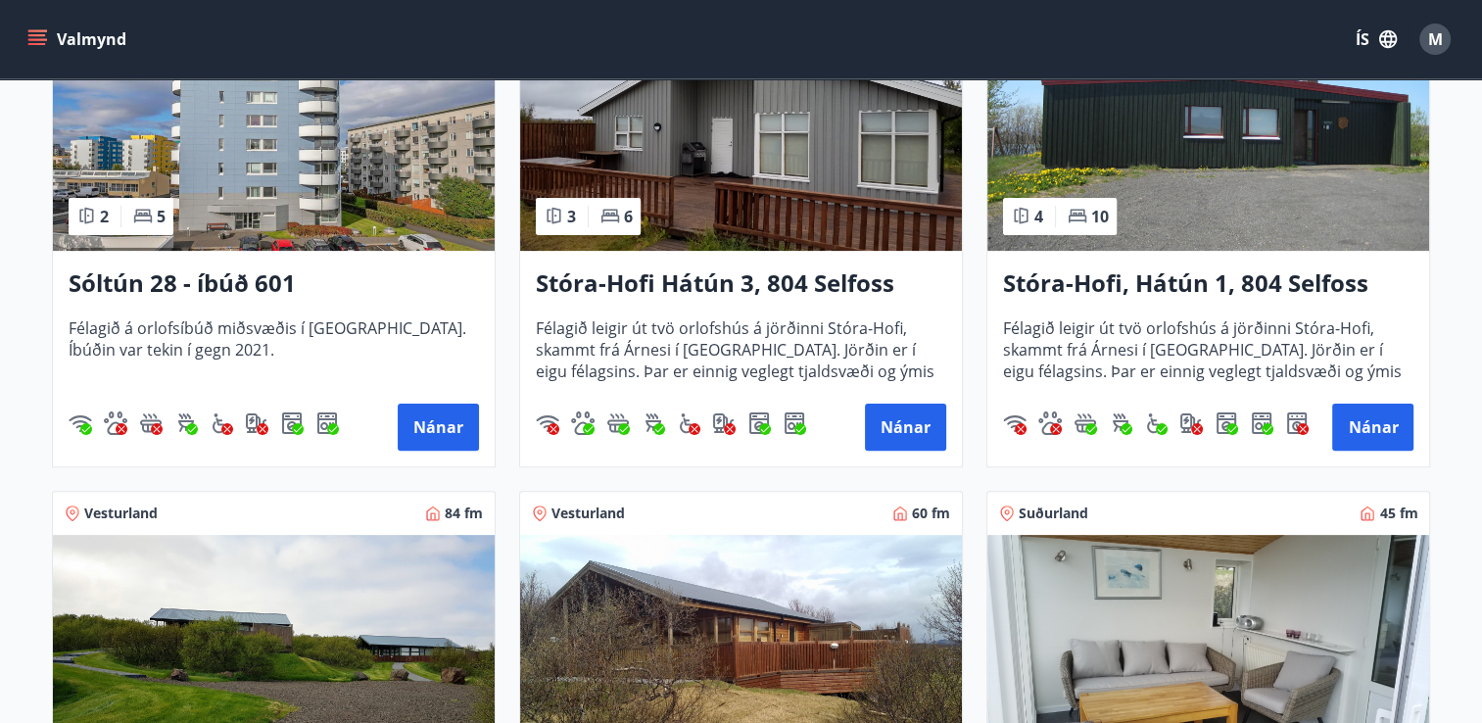
scroll to position [784, 0]
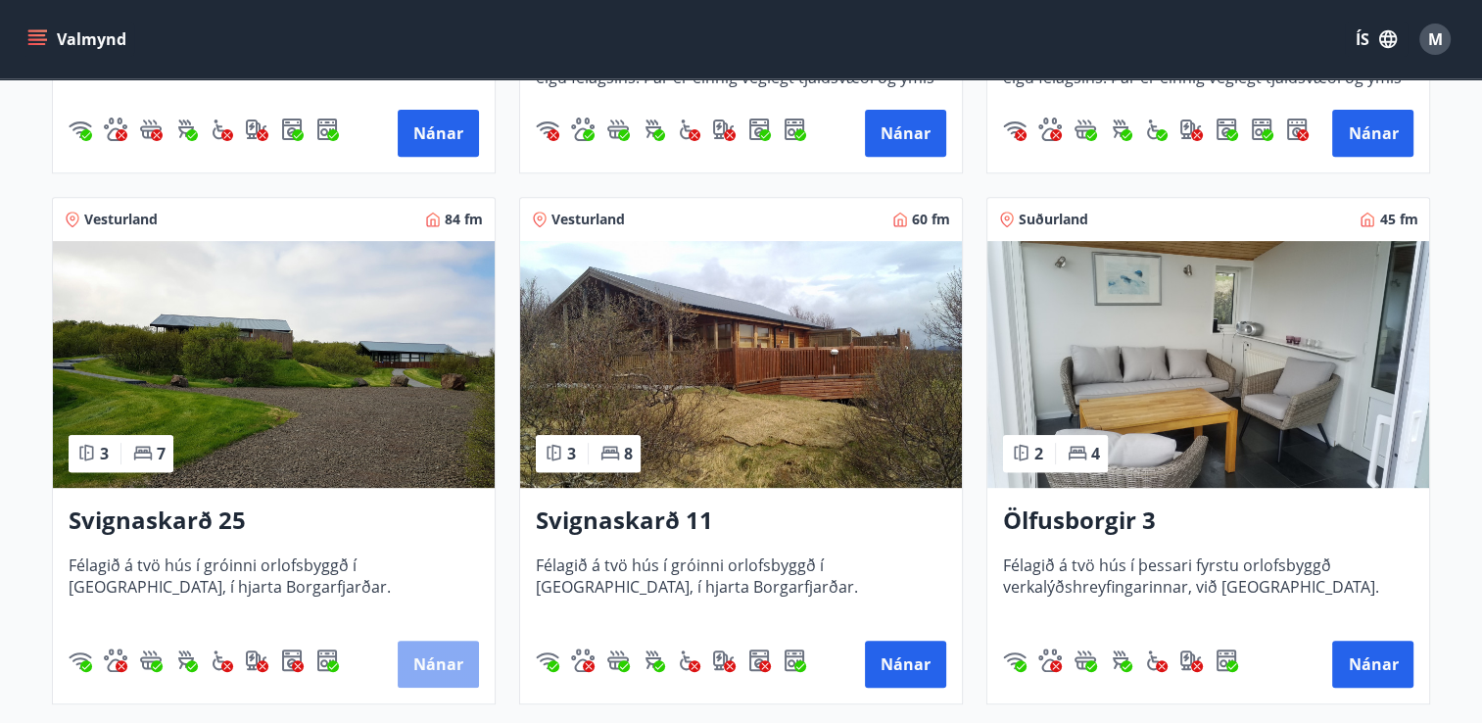
click at [429, 660] on button "Nánar" at bounding box center [438, 664] width 81 height 47
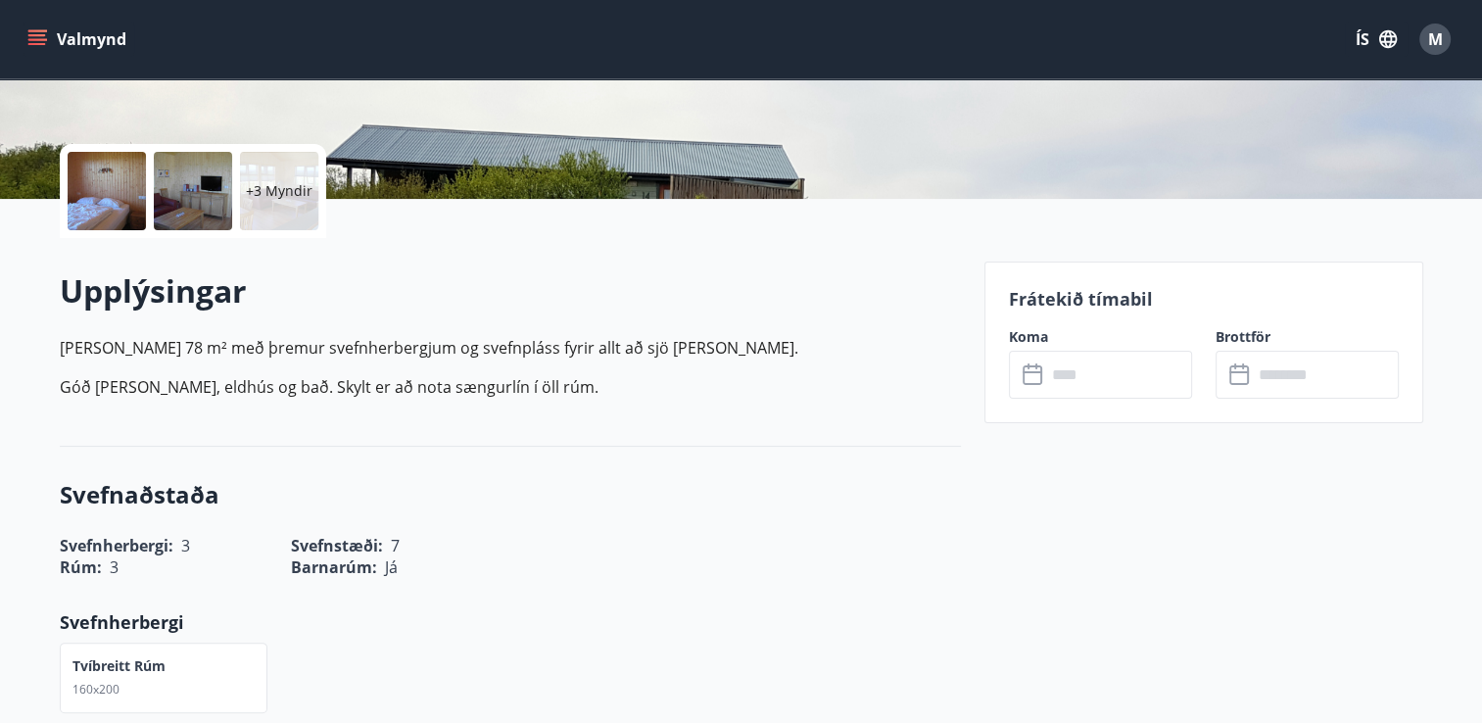
scroll to position [392, 0]
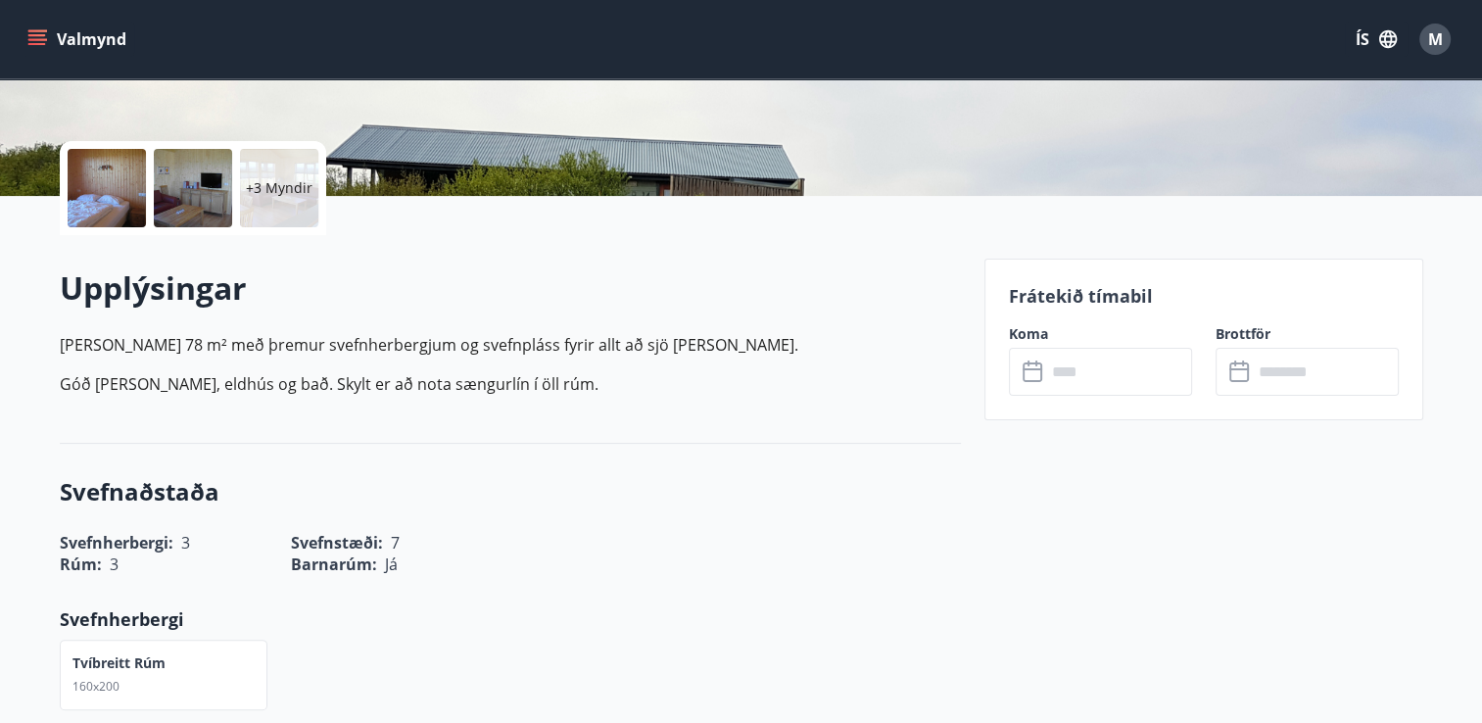
click at [1042, 375] on icon at bounding box center [1035, 373] width 24 height 24
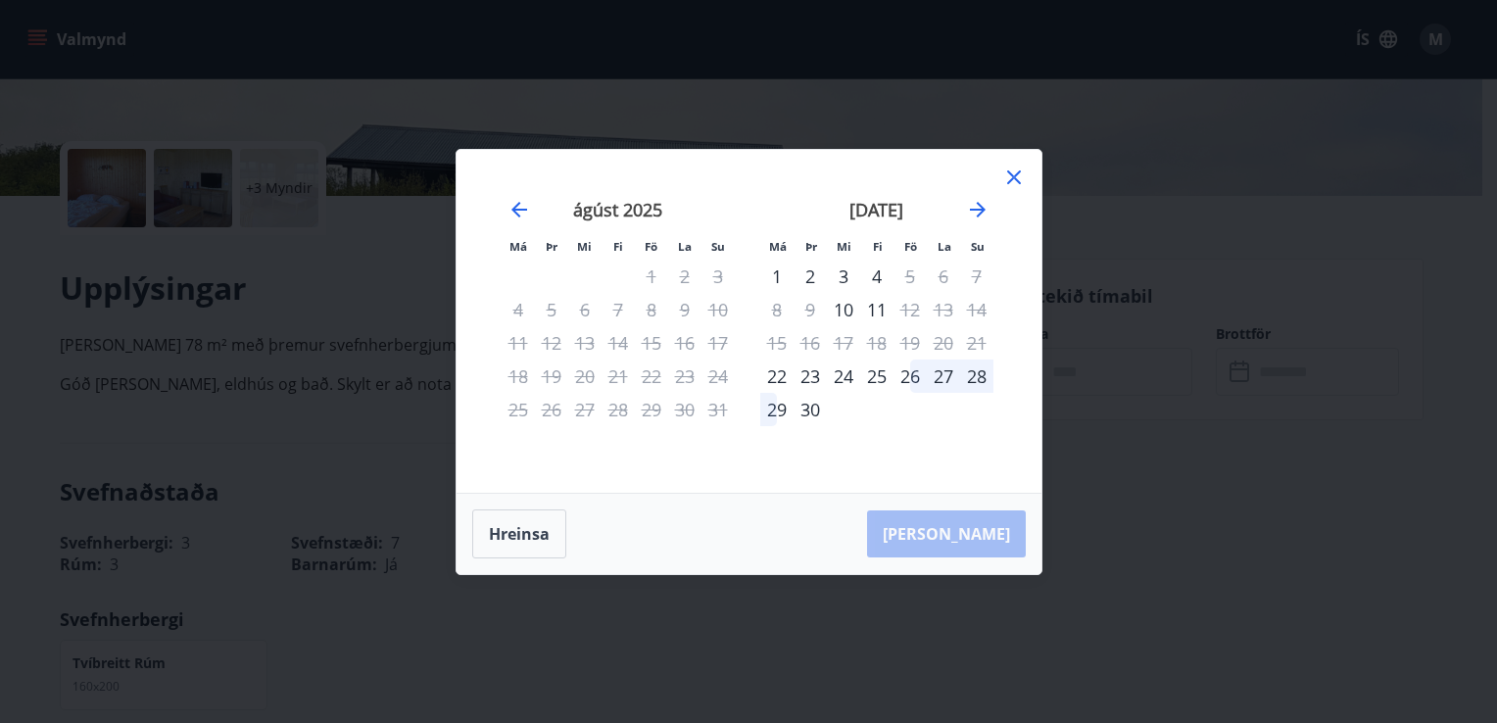
click at [1011, 180] on icon at bounding box center [1014, 178] width 24 height 24
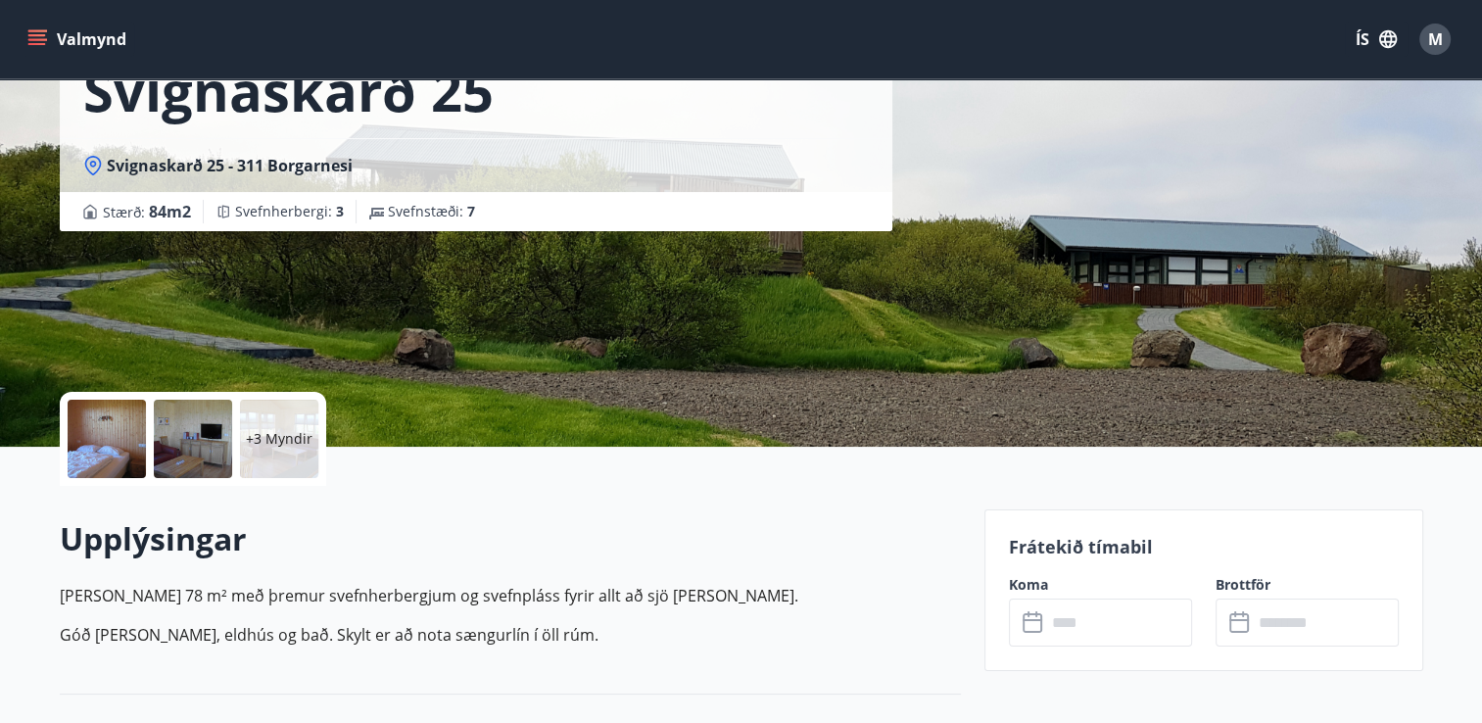
scroll to position [98, 0]
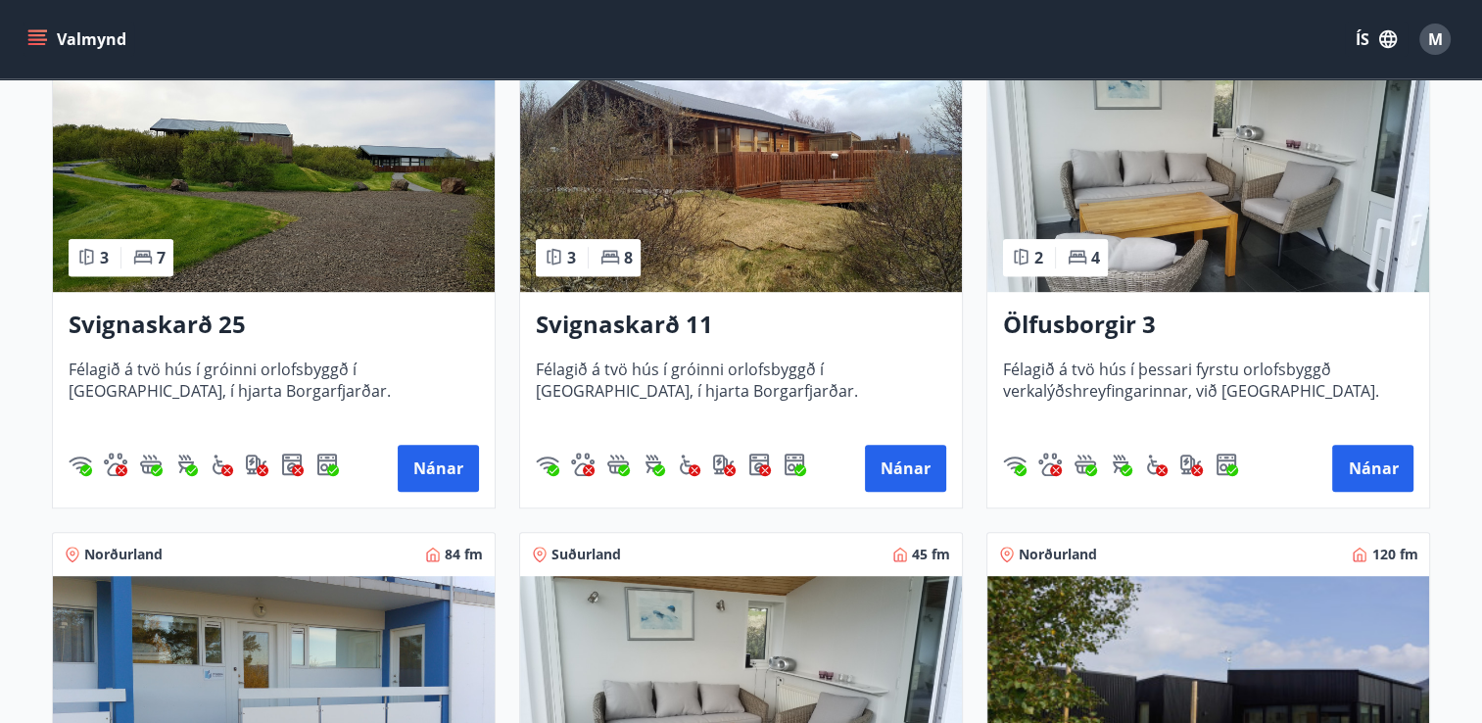
scroll to position [949, 0]
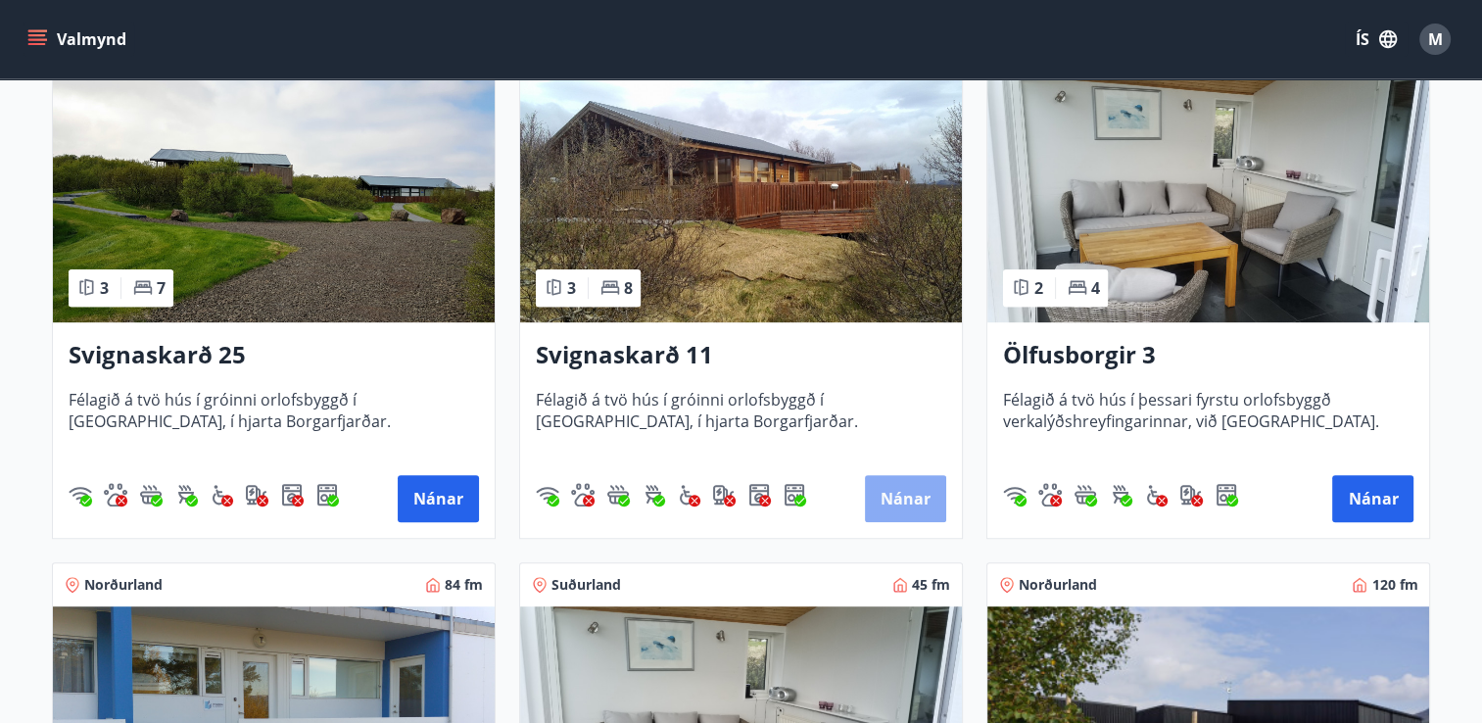
click at [906, 488] on button "Nánar" at bounding box center [905, 498] width 81 height 47
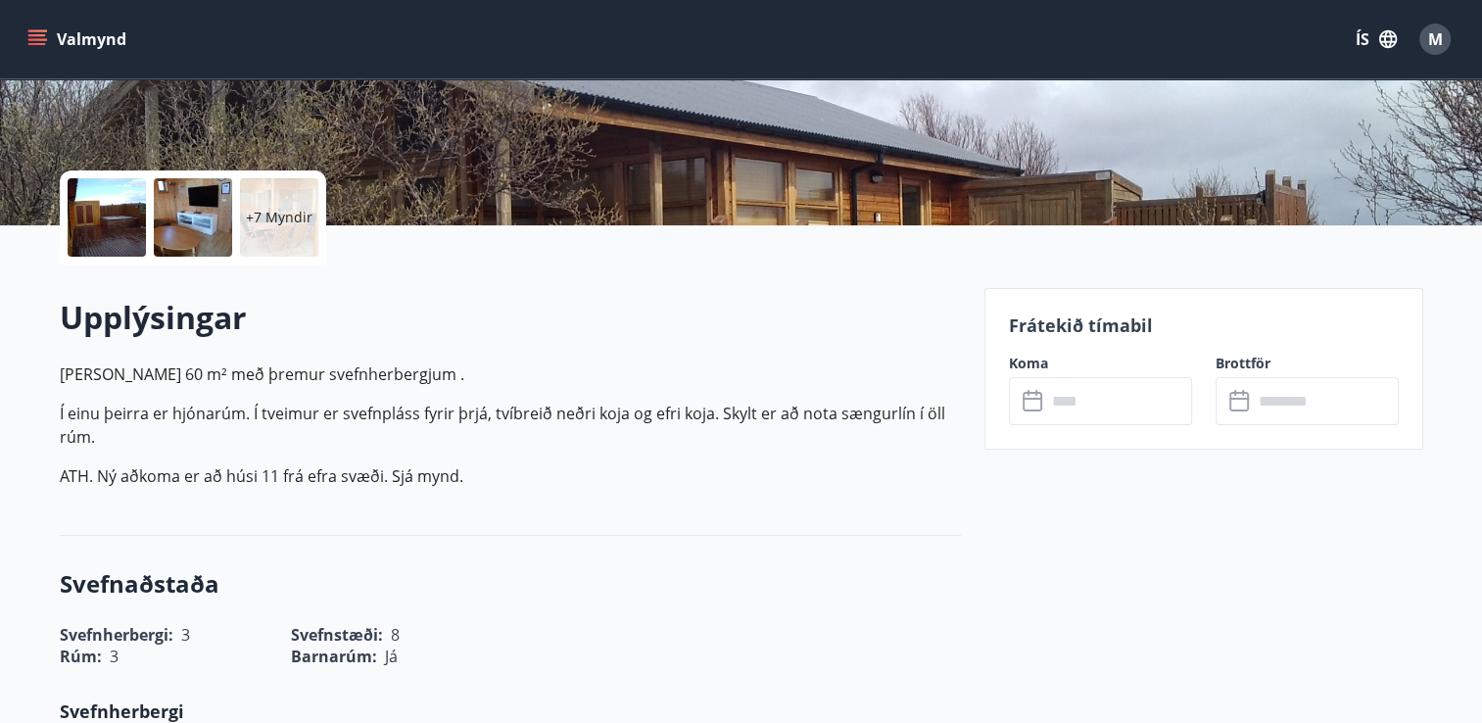
scroll to position [392, 0]
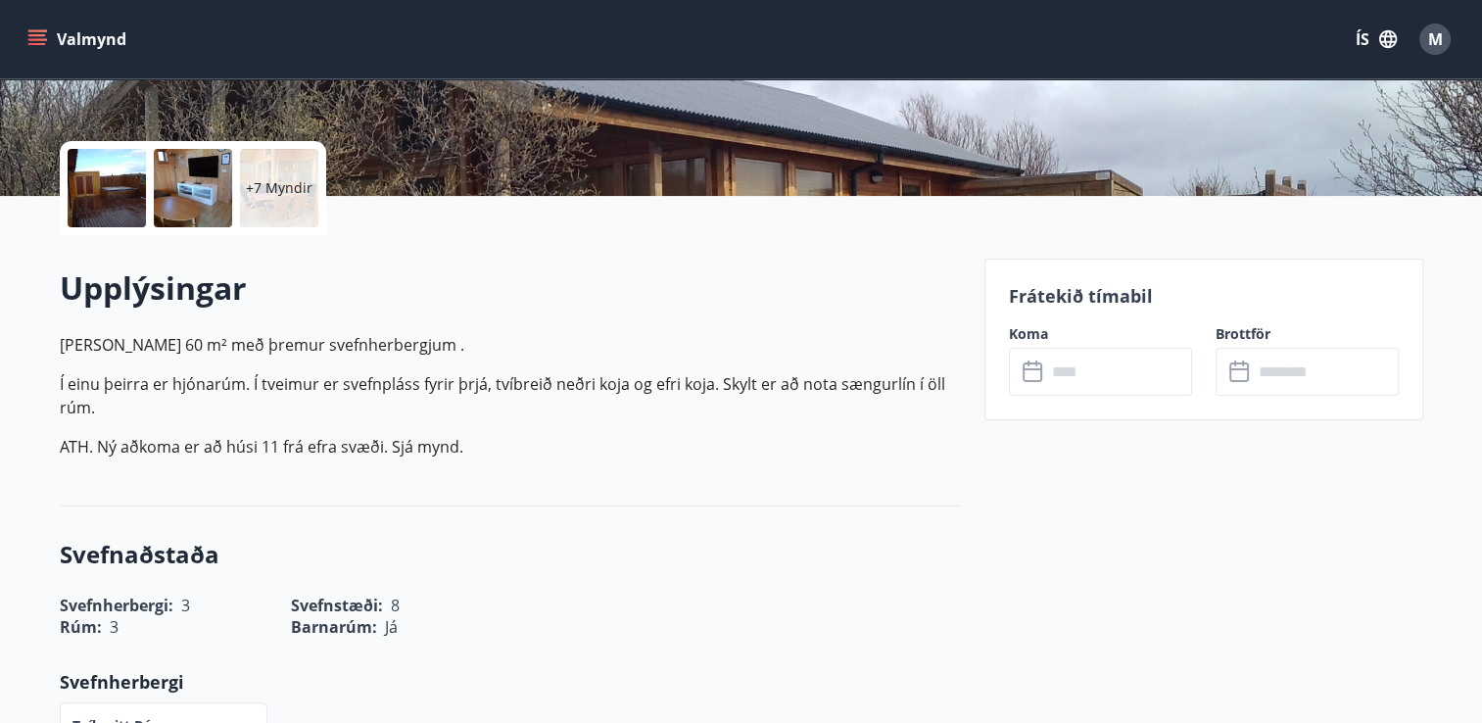
click at [1046, 374] on input "text" at bounding box center [1119, 372] width 146 height 48
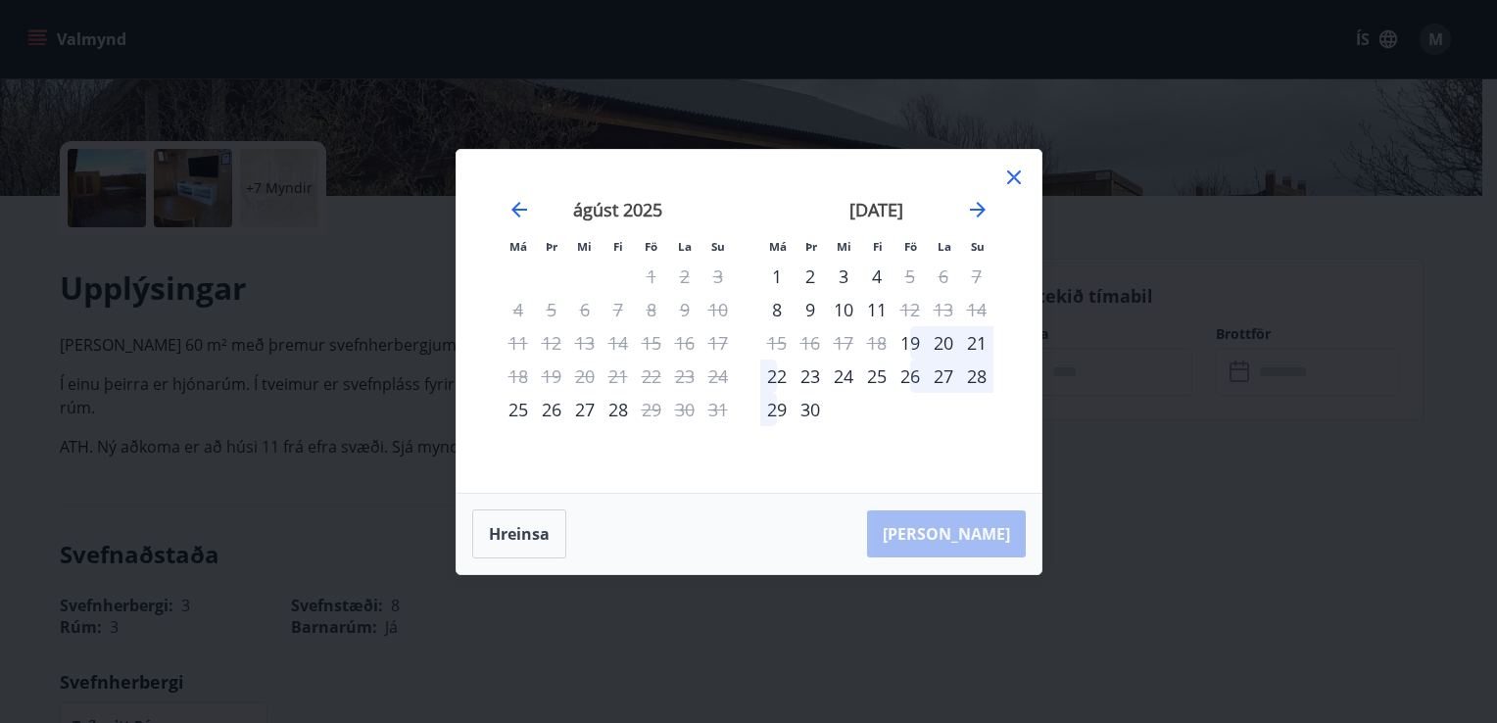
click at [1013, 179] on icon at bounding box center [1014, 178] width 24 height 24
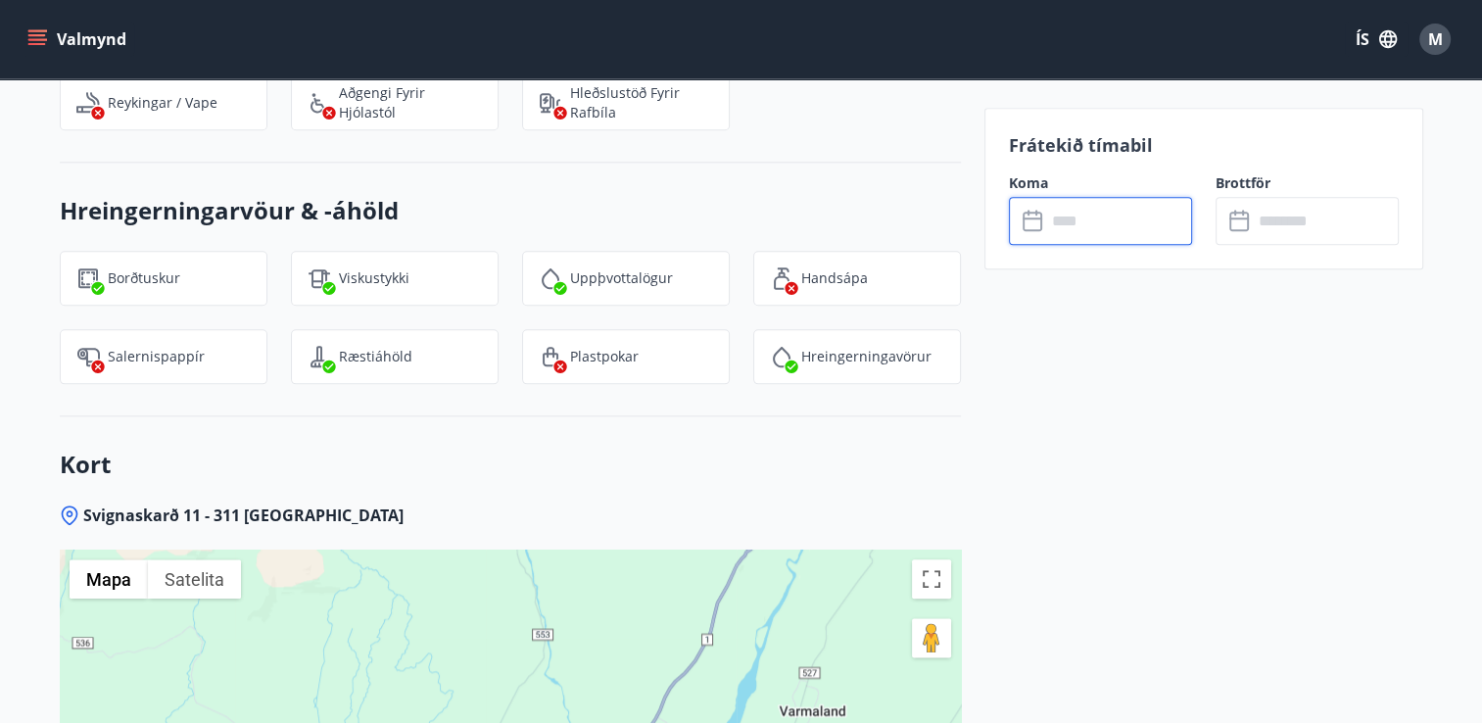
scroll to position [2144, 0]
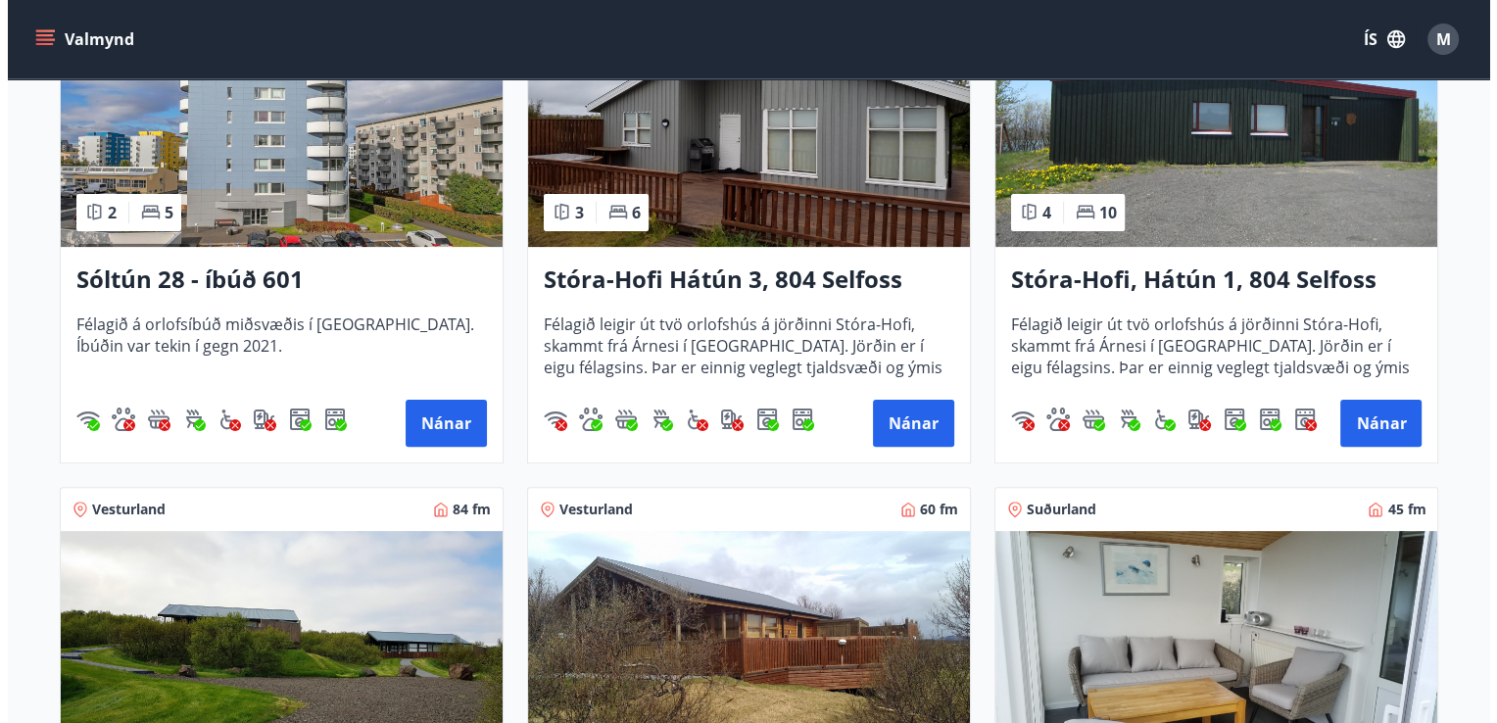
scroll to position [459, 0]
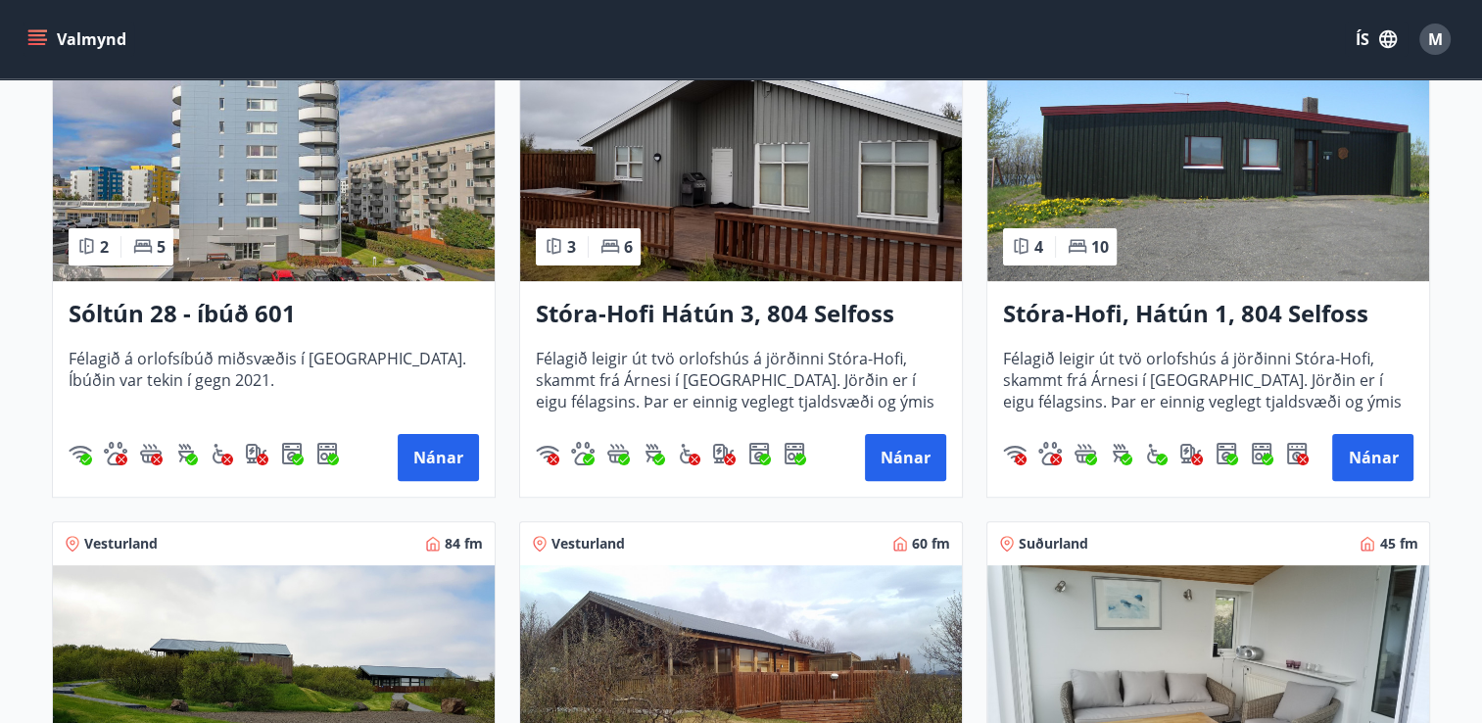
click at [1430, 36] on span "M" at bounding box center [1435, 39] width 15 height 22
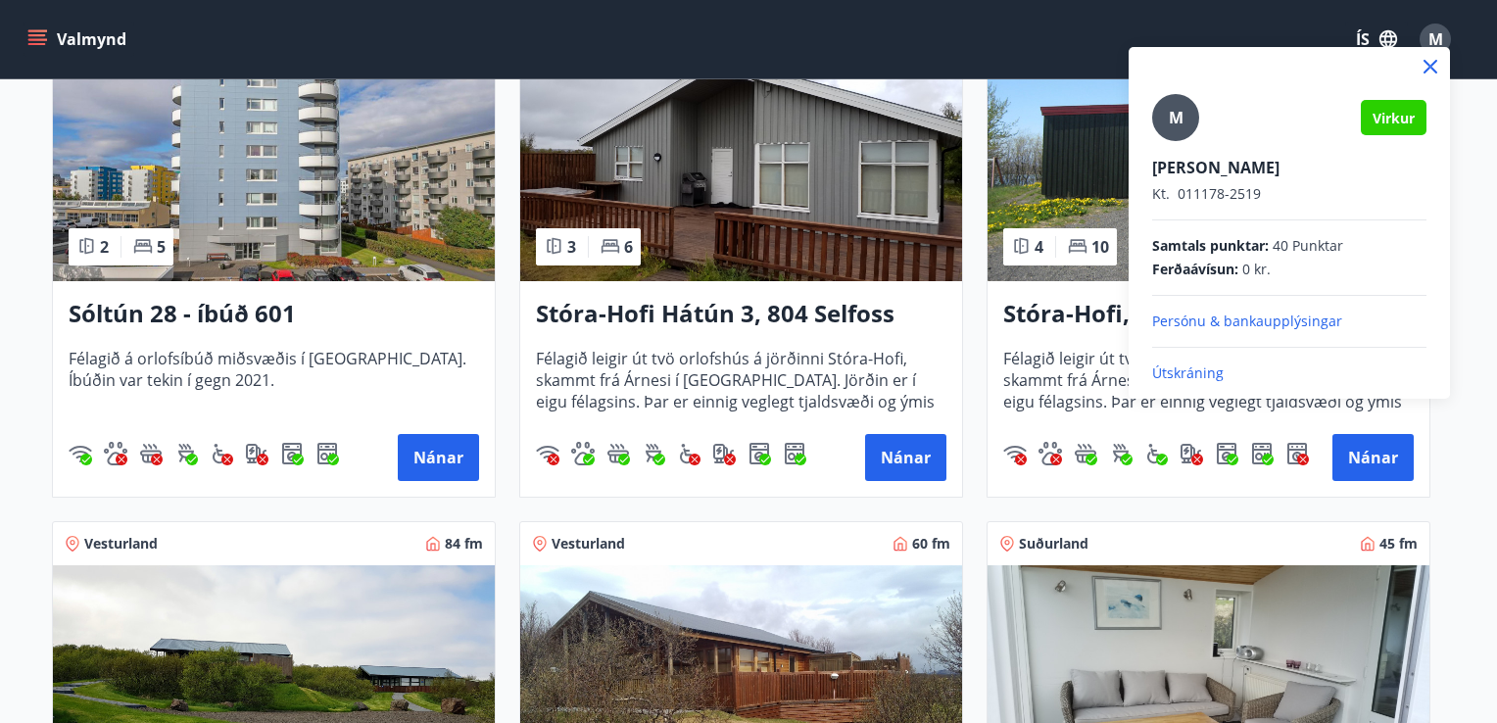
click at [1172, 370] on p "Útskráning" at bounding box center [1289, 373] width 274 height 20
